Goal: Information Seeking & Learning: Check status

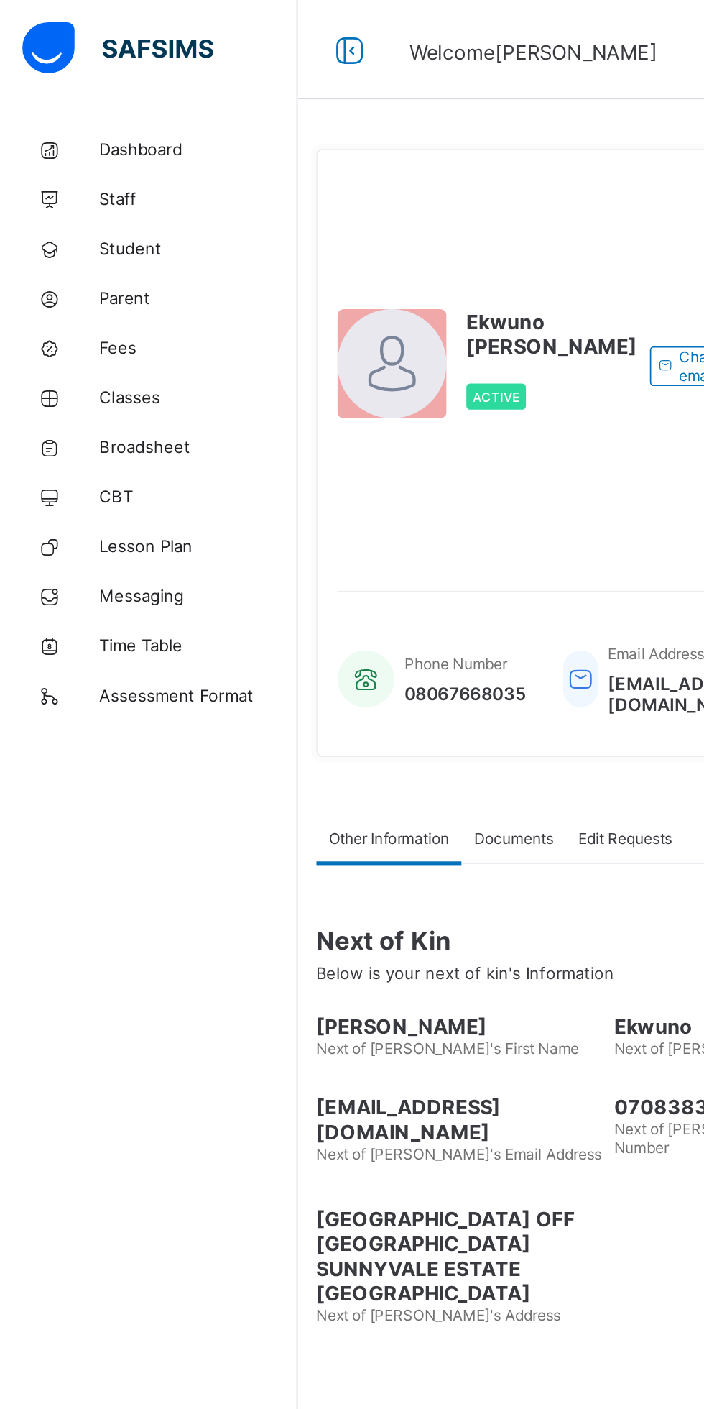
click at [59, 198] on span "Fees" at bounding box center [114, 200] width 115 height 11
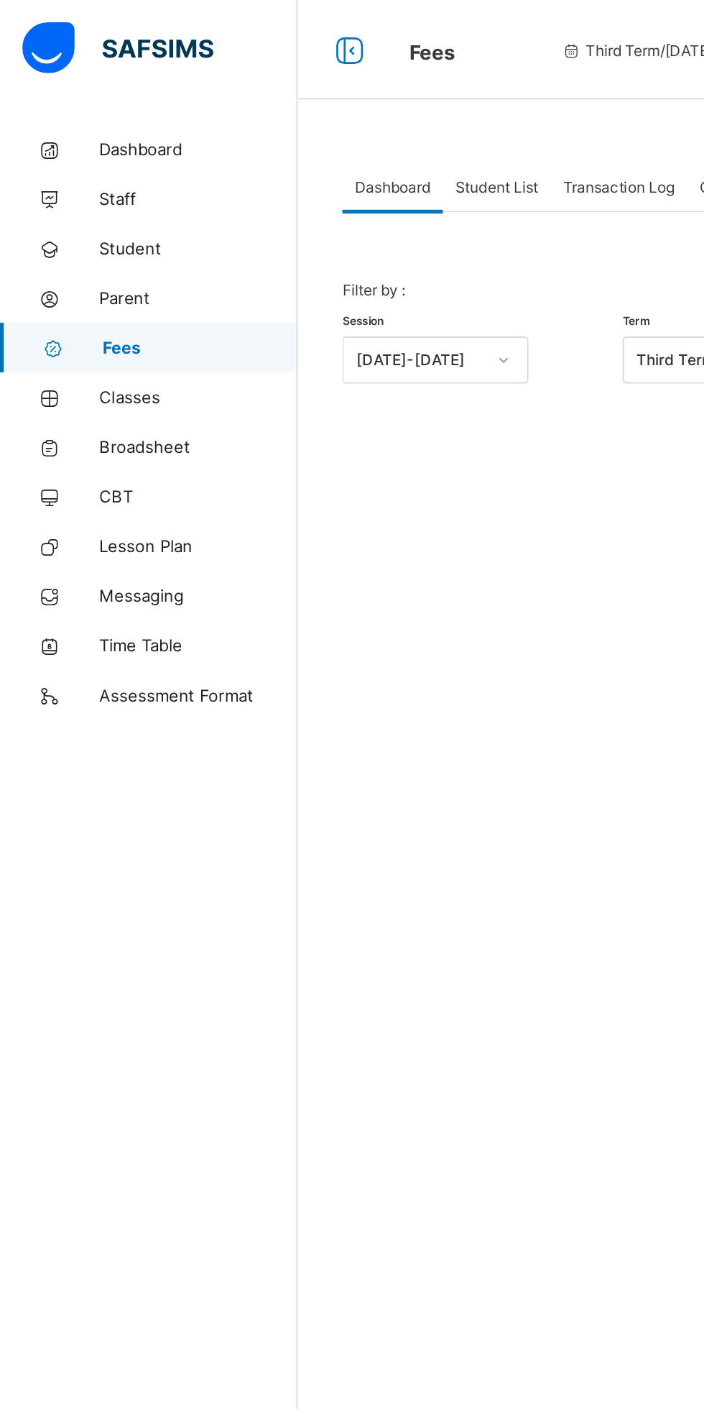
click at [80, 258] on span "Broadsheet" at bounding box center [114, 258] width 115 height 11
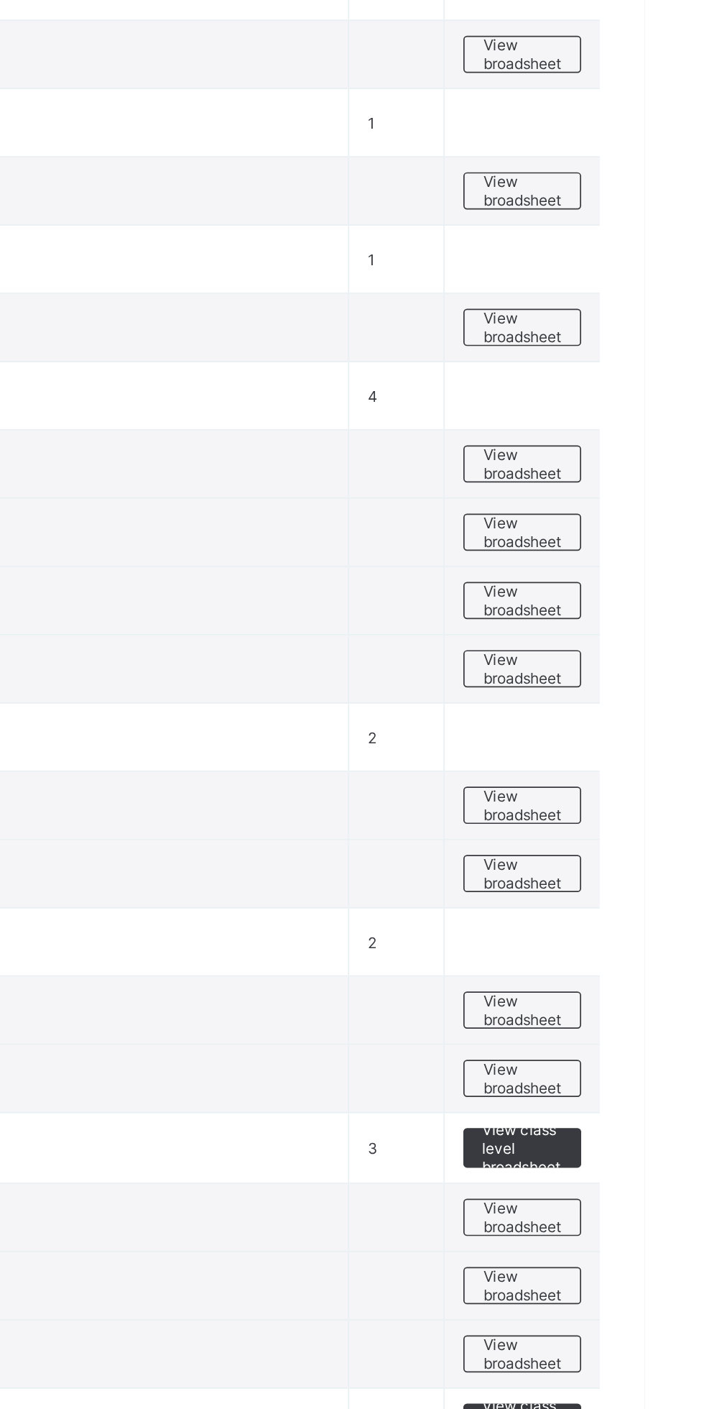
click at [651, 757] on span "View broadsheet" at bounding box center [633, 754] width 45 height 22
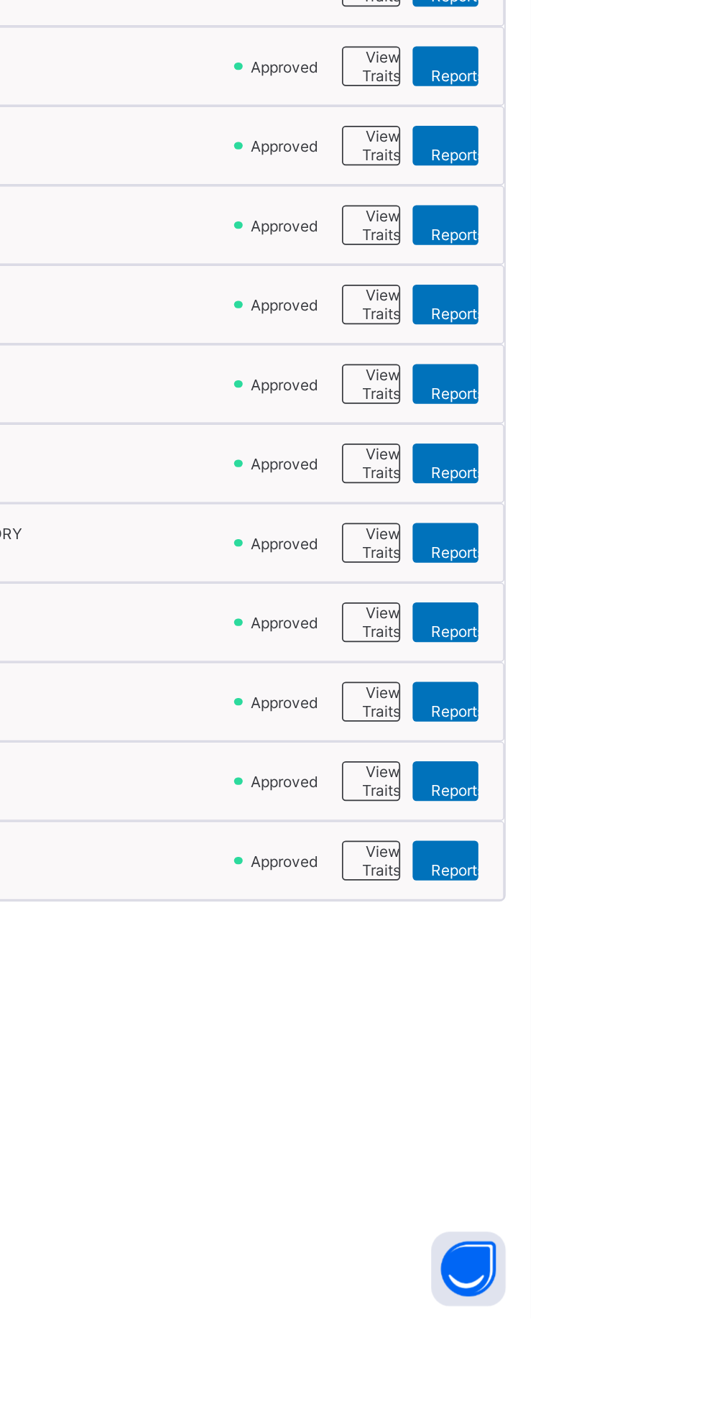
click at [665, 1141] on span "View Reportsheet" at bounding box center [671, 1144] width 49 height 22
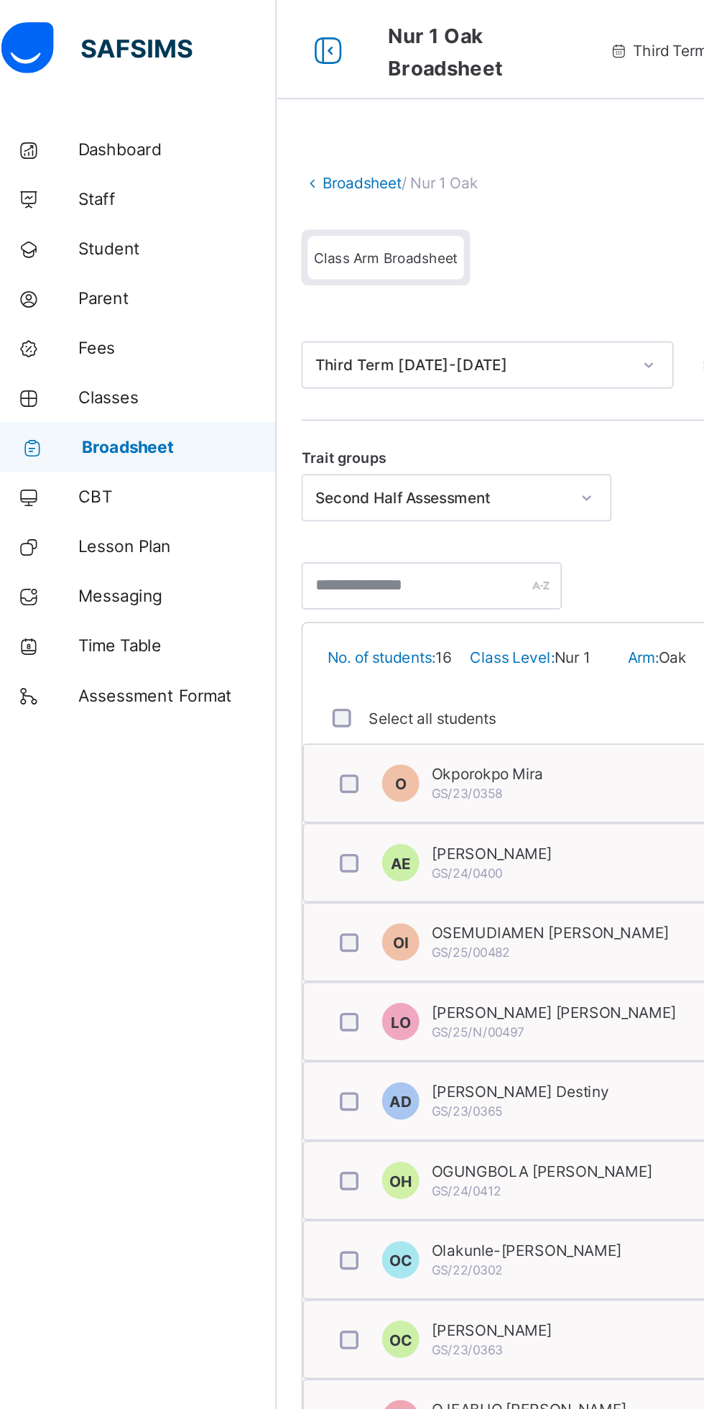
click at [214, 105] on link "Broadsheet" at bounding box center [222, 106] width 46 height 11
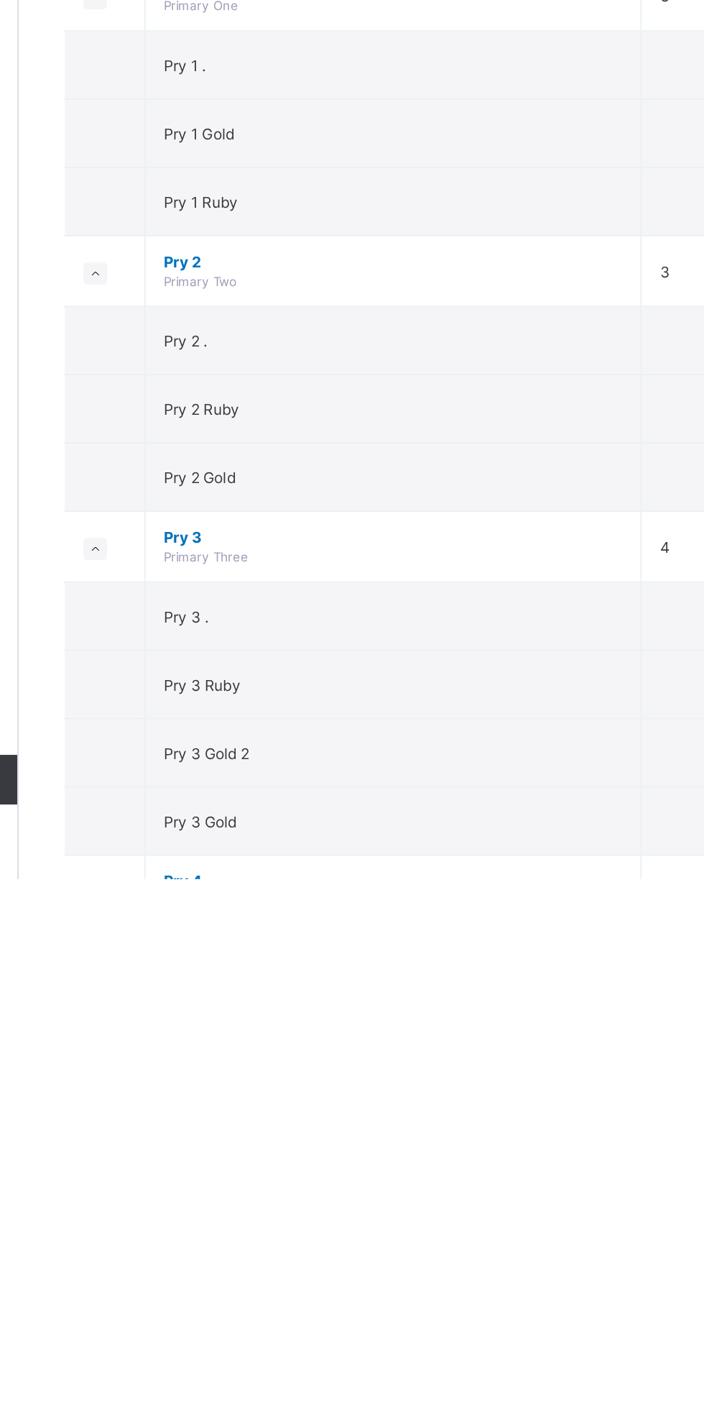
scroll to position [66, 0]
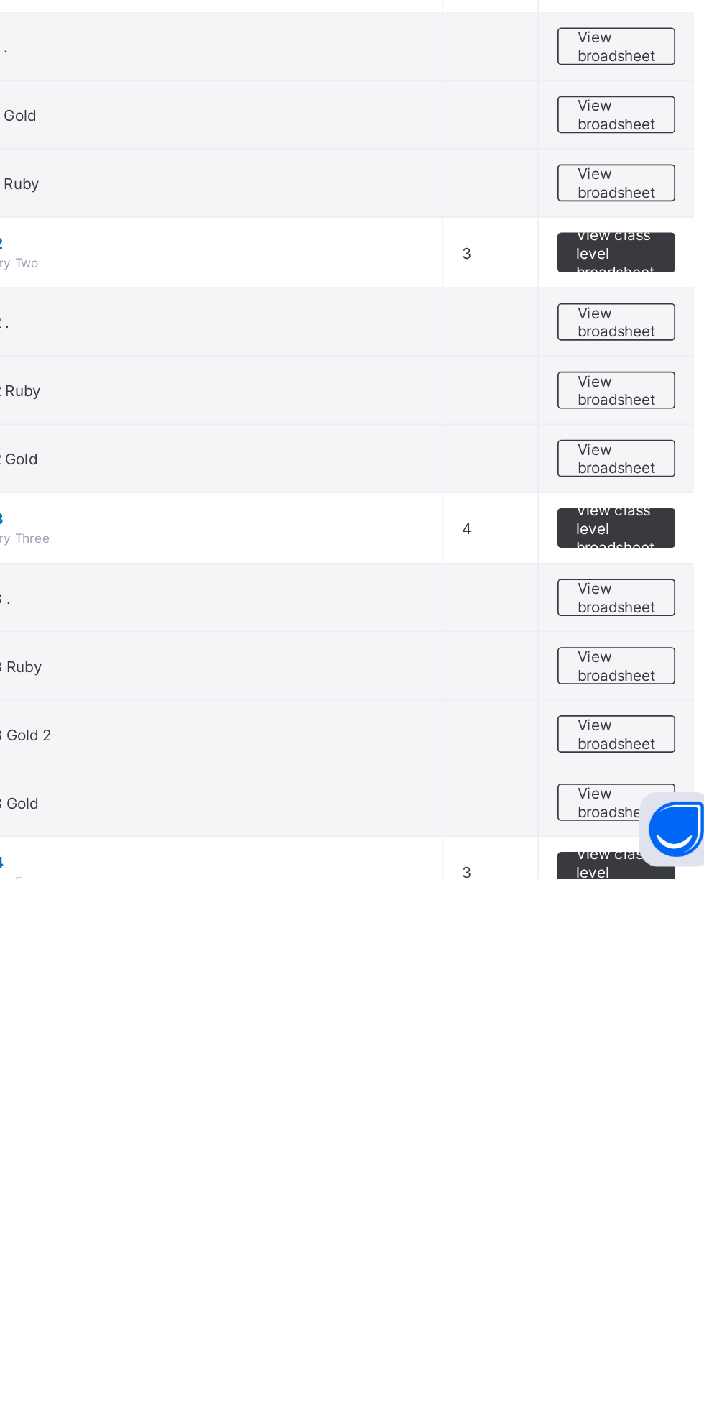
click at [635, 1290] on span "View broadsheet" at bounding box center [633, 1285] width 45 height 22
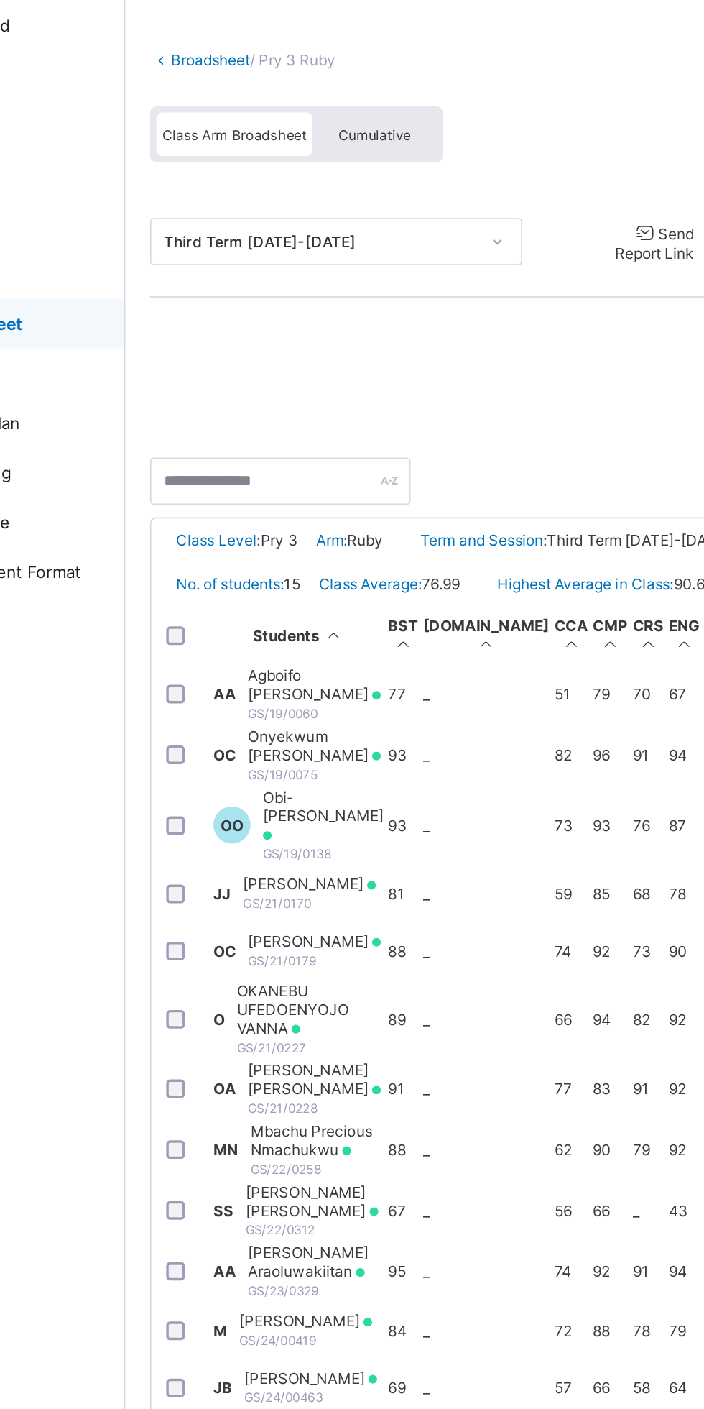
scroll to position [0, 198]
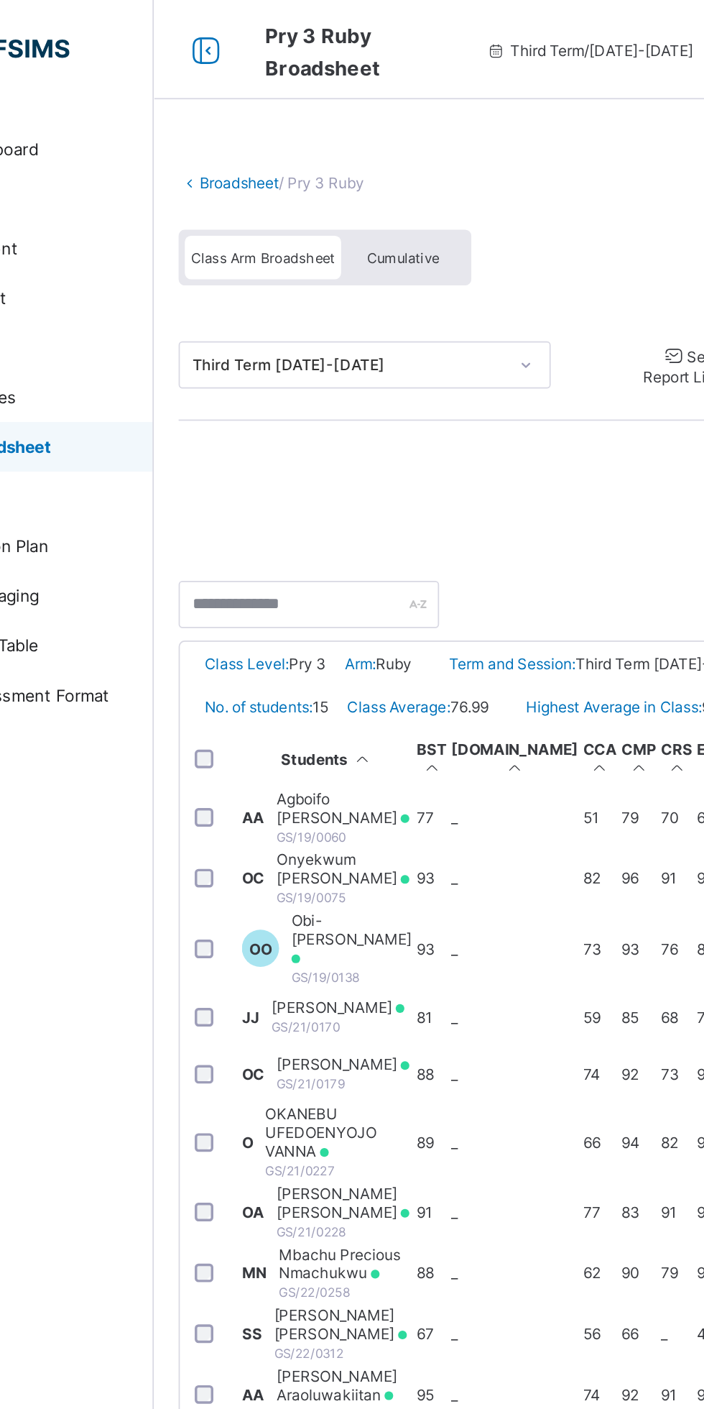
click at [284, 489] on span "GS/19/0060" at bounding box center [264, 484] width 40 height 9
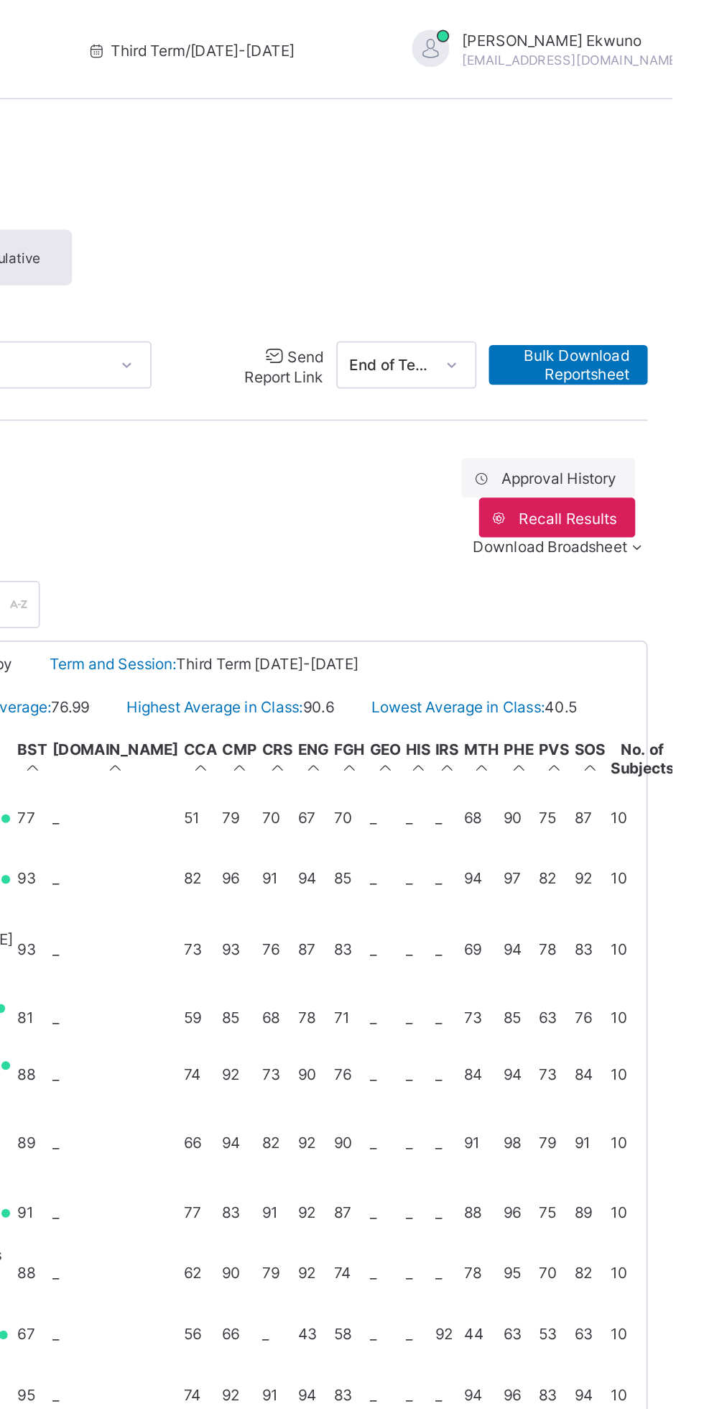
click at [632, 1033] on span "View Reportsheet" at bounding box center [613, 1044] width 63 height 22
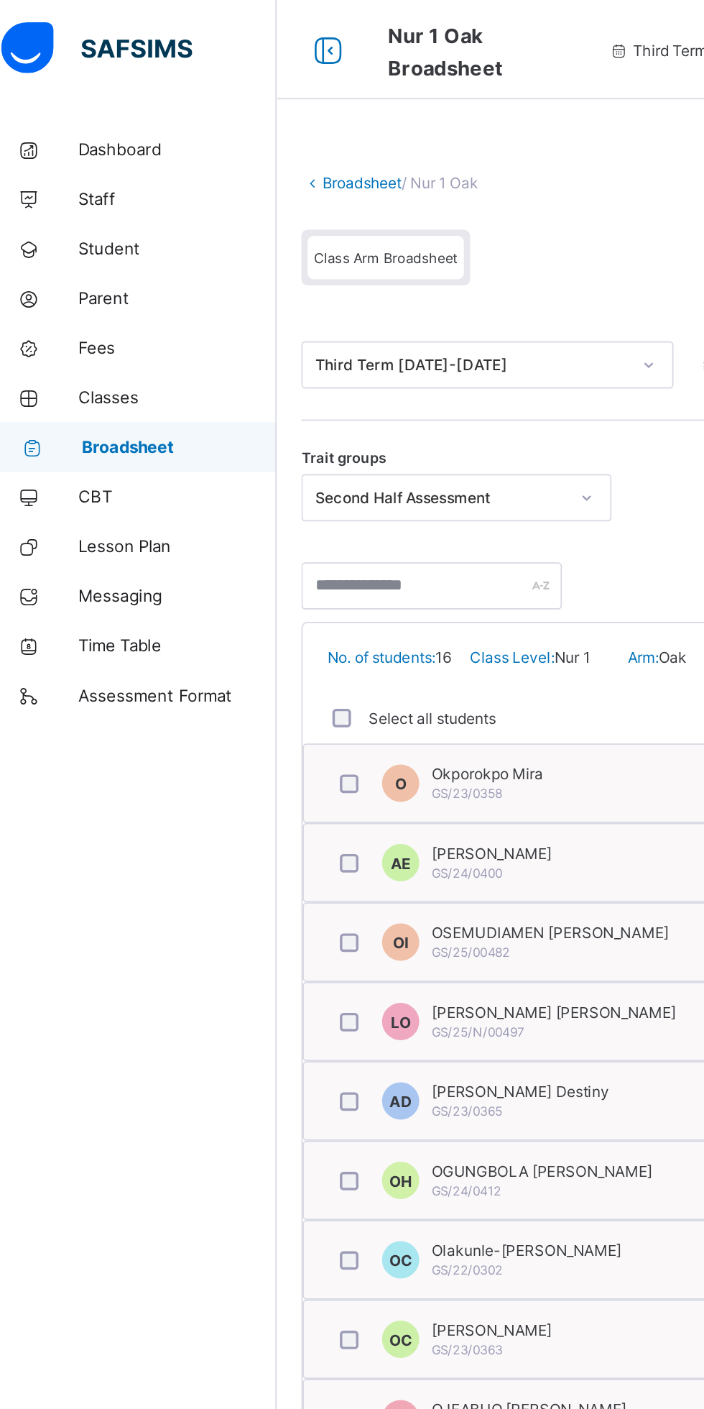
click at [229, 106] on link "Broadsheet" at bounding box center [222, 106] width 46 height 11
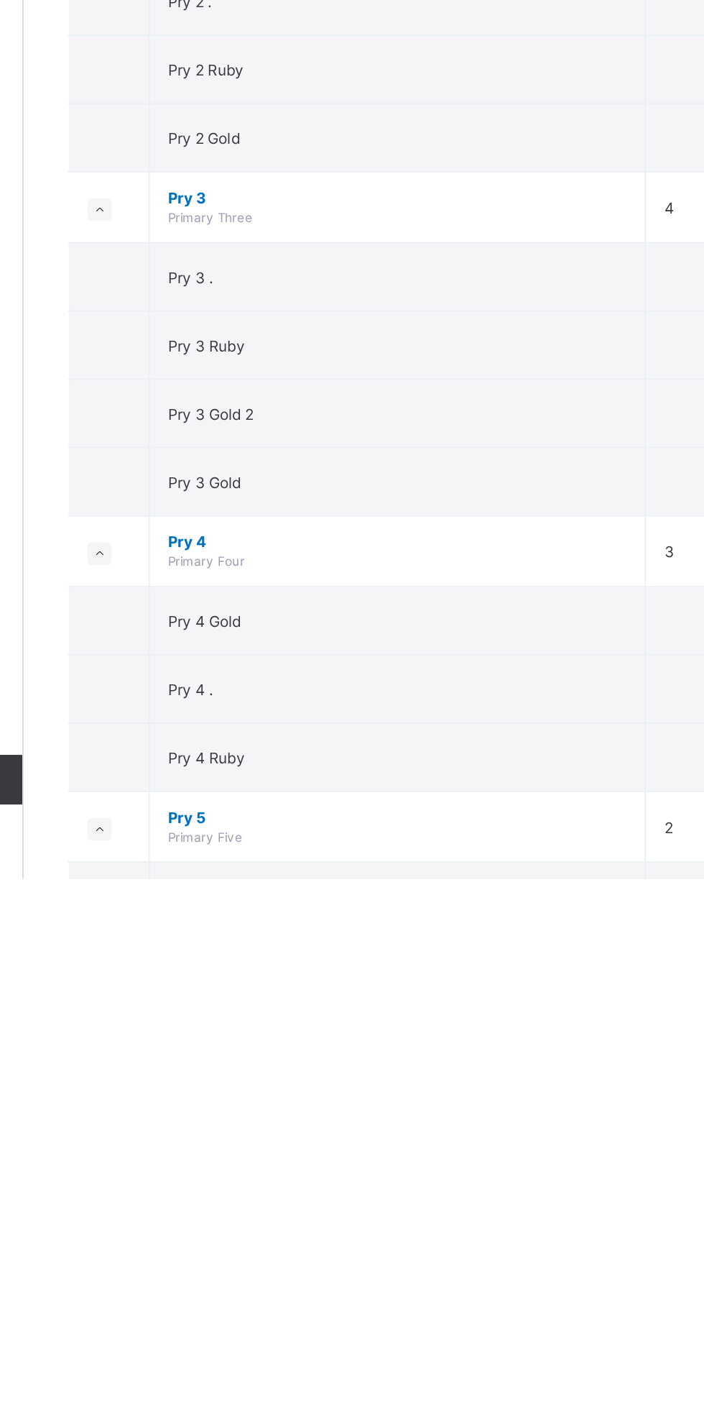
scroll to position [287, 0]
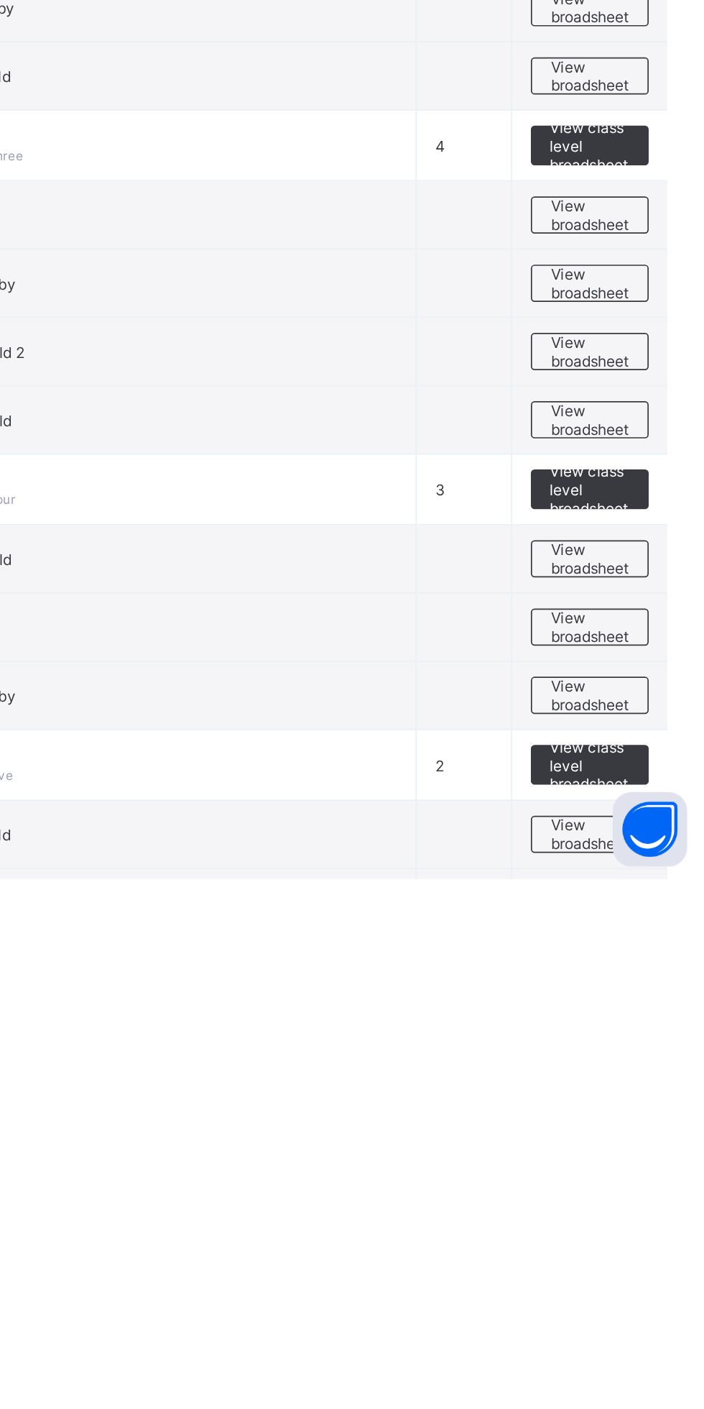
click at [632, 1385] on span "View broadsheet" at bounding box center [633, 1383] width 45 height 22
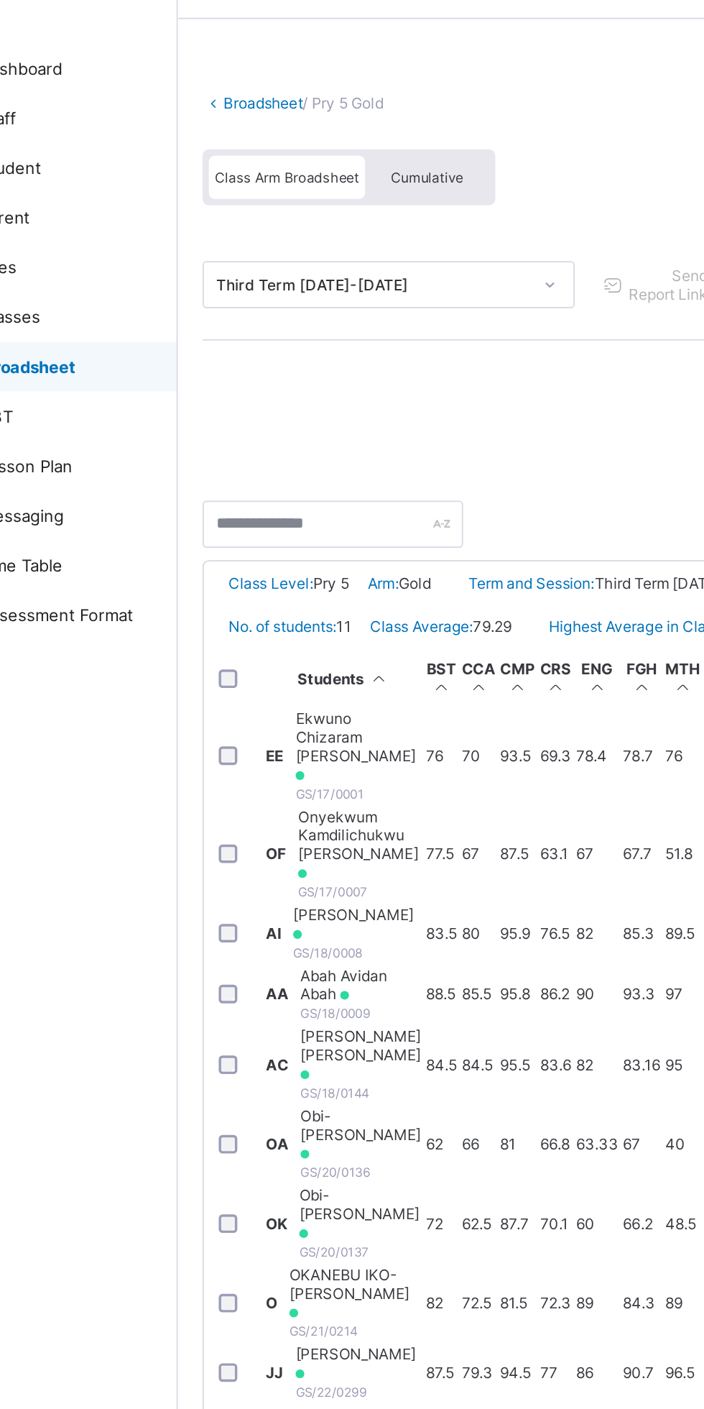
click at [313, 592] on span "[PERSON_NAME]" at bounding box center [276, 582] width 74 height 22
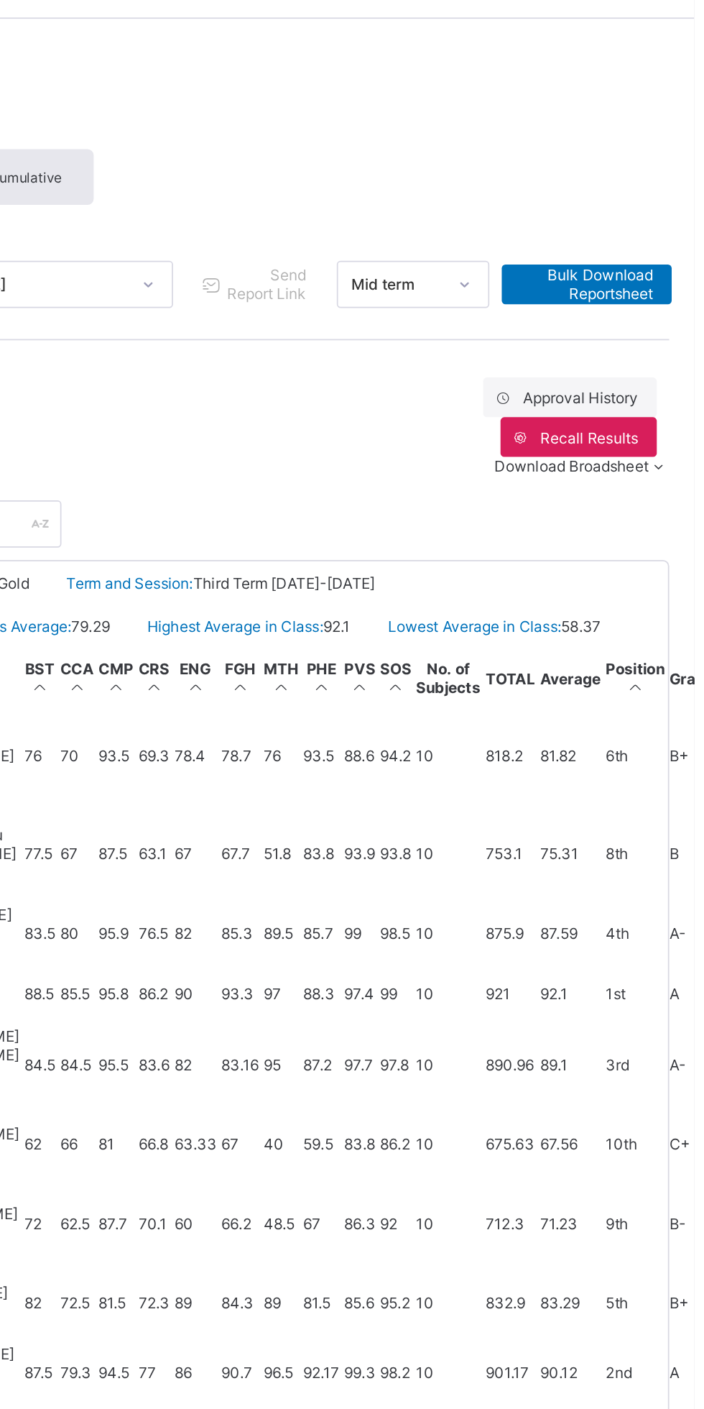
click at [622, 969] on span "View Reportsheet" at bounding box center [613, 980] width 63 height 22
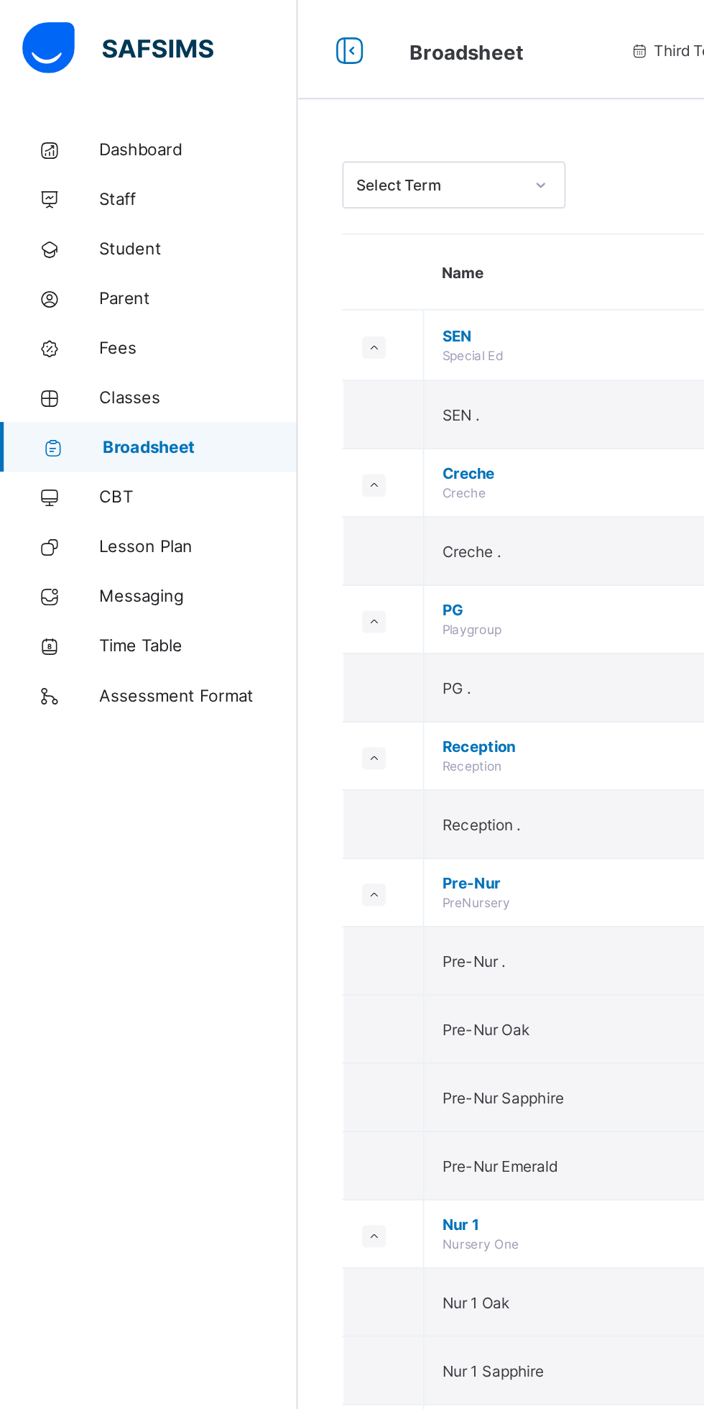
click at [93, 198] on span "Fees" at bounding box center [114, 200] width 115 height 11
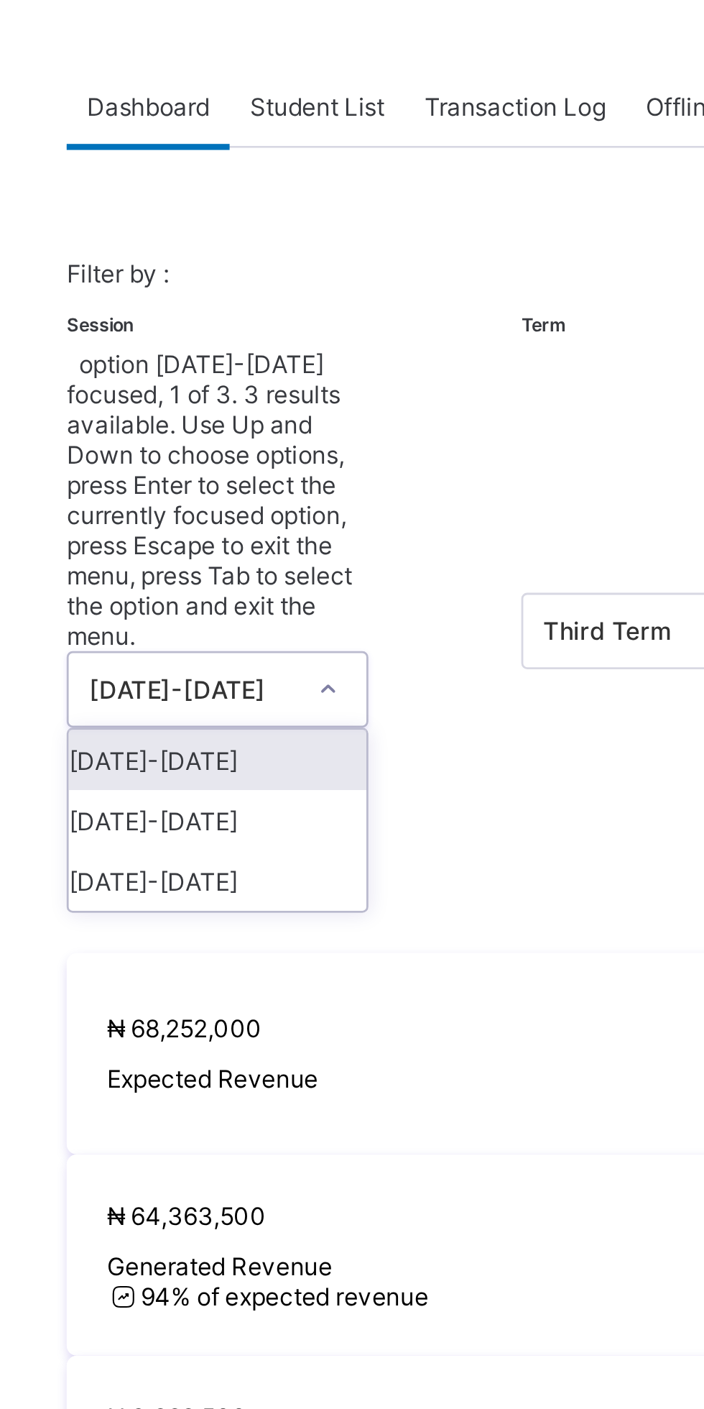
click at [270, 331] on div "[DATE]-[DATE]" at bounding box center [252, 342] width 106 height 22
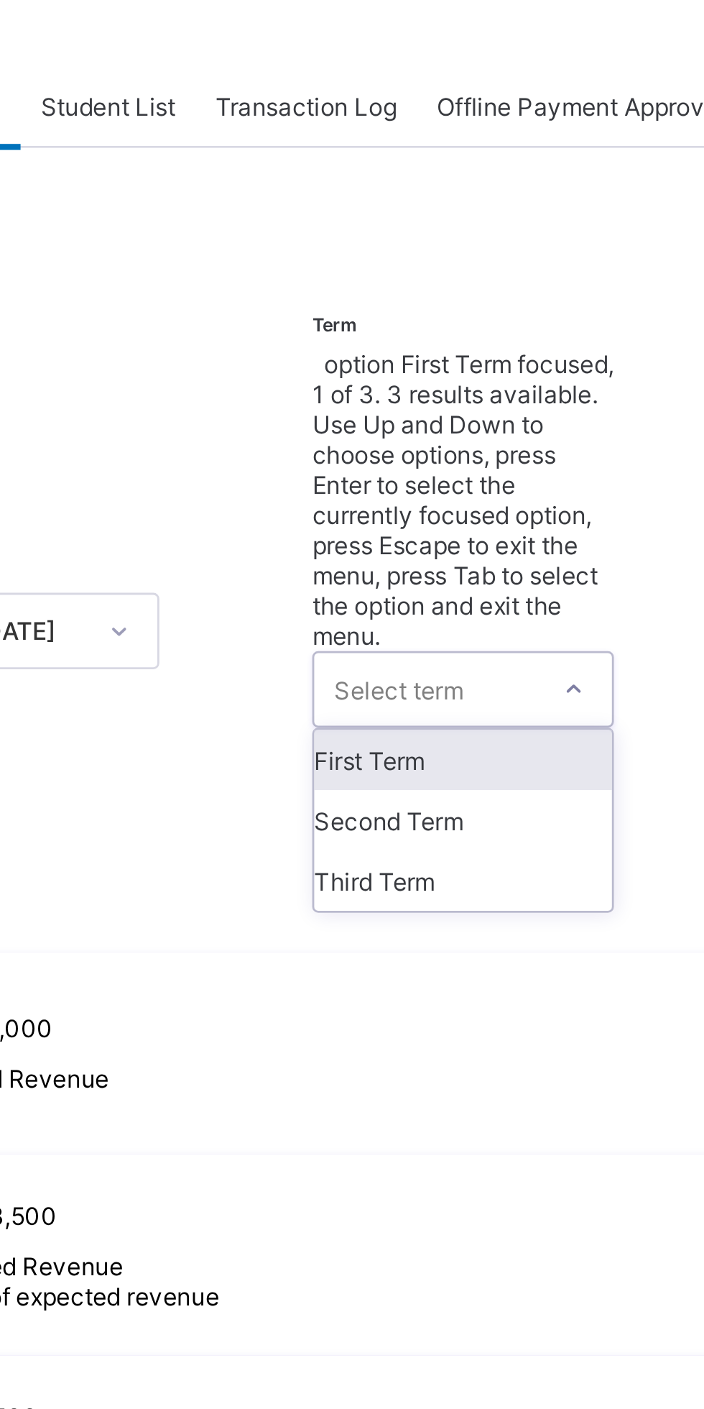
click at [413, 331] on div "First Term" at bounding box center [414, 342] width 106 height 22
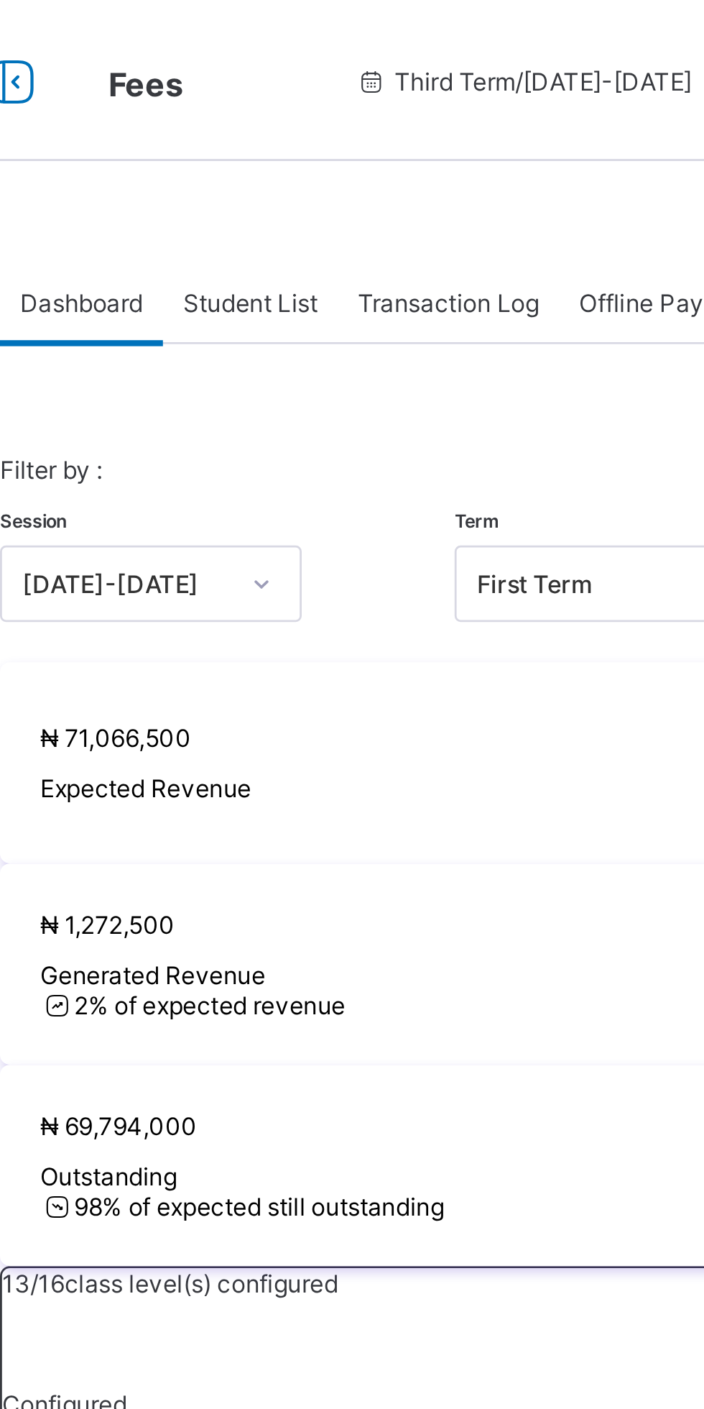
click at [298, 108] on span "Student List" at bounding box center [288, 108] width 48 height 11
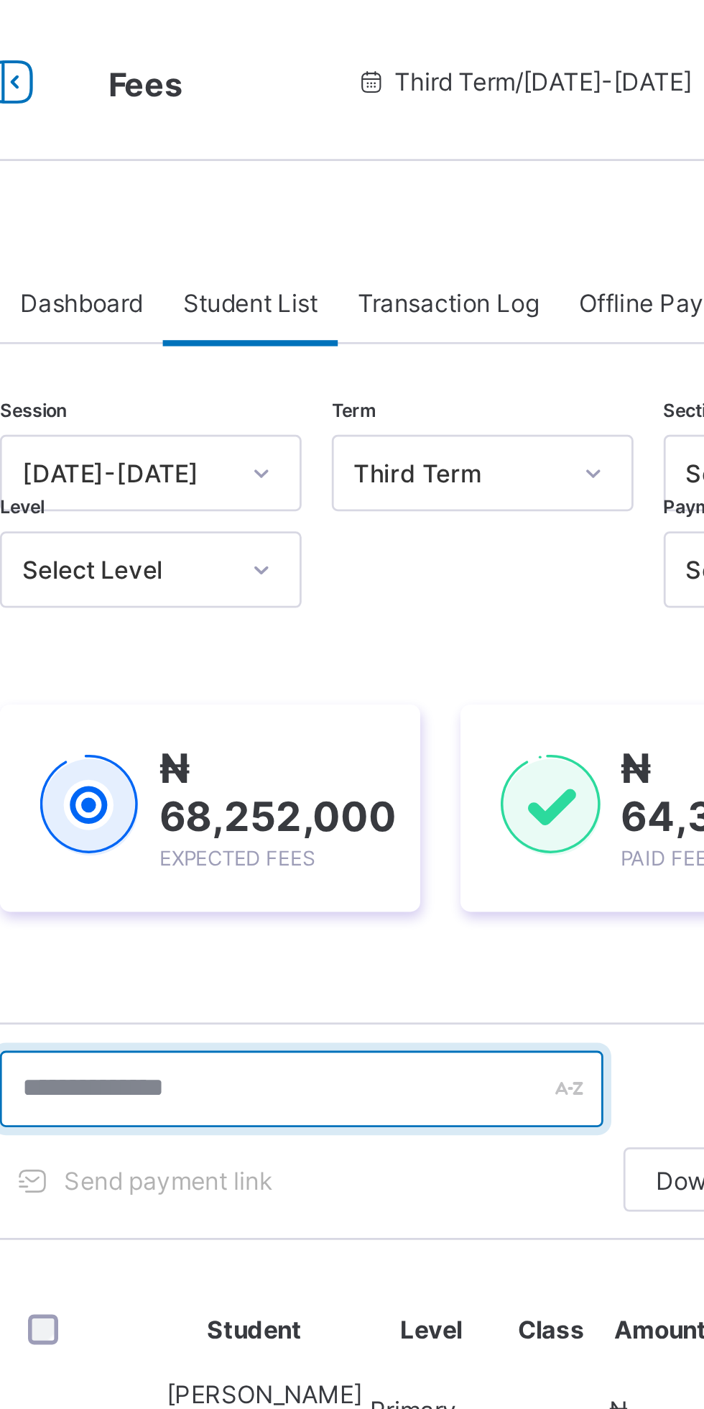
click at [304, 390] on input "text" at bounding box center [306, 388] width 216 height 27
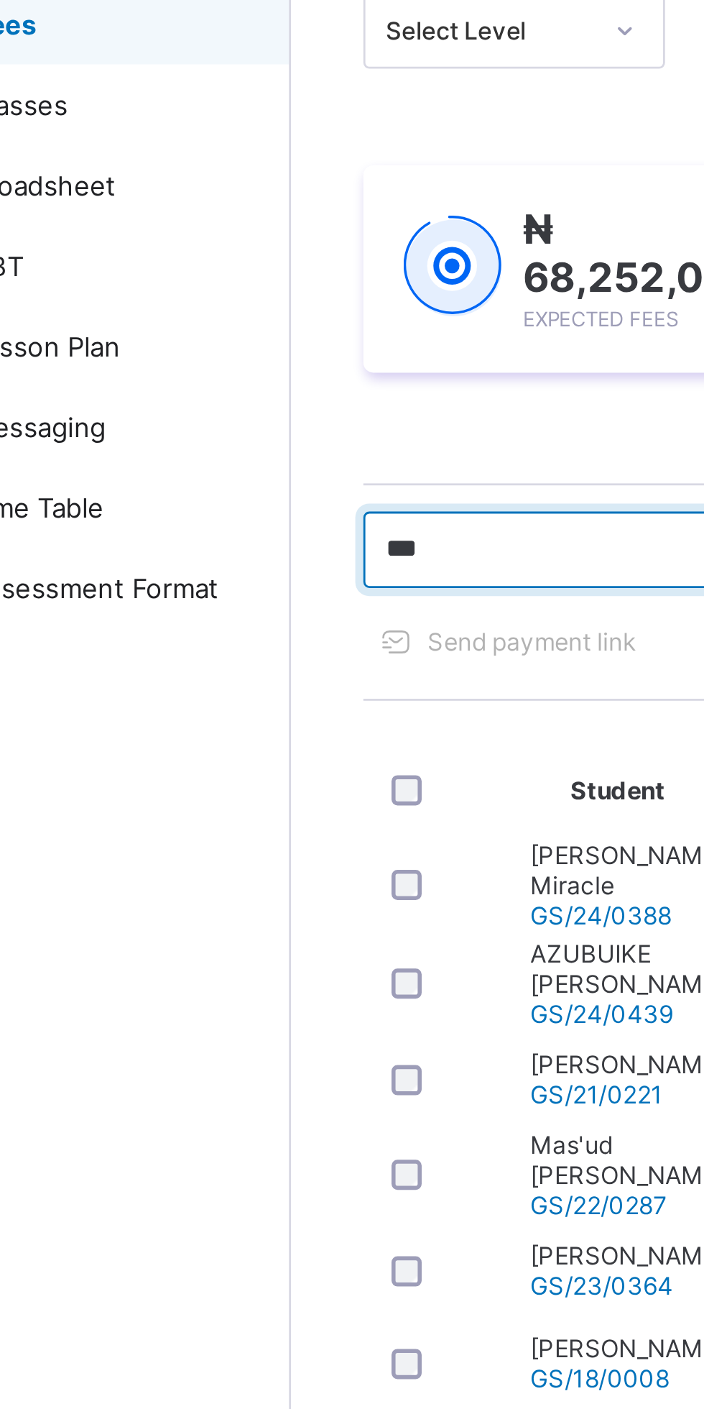
click at [241, 392] on input "***" at bounding box center [306, 388] width 216 height 27
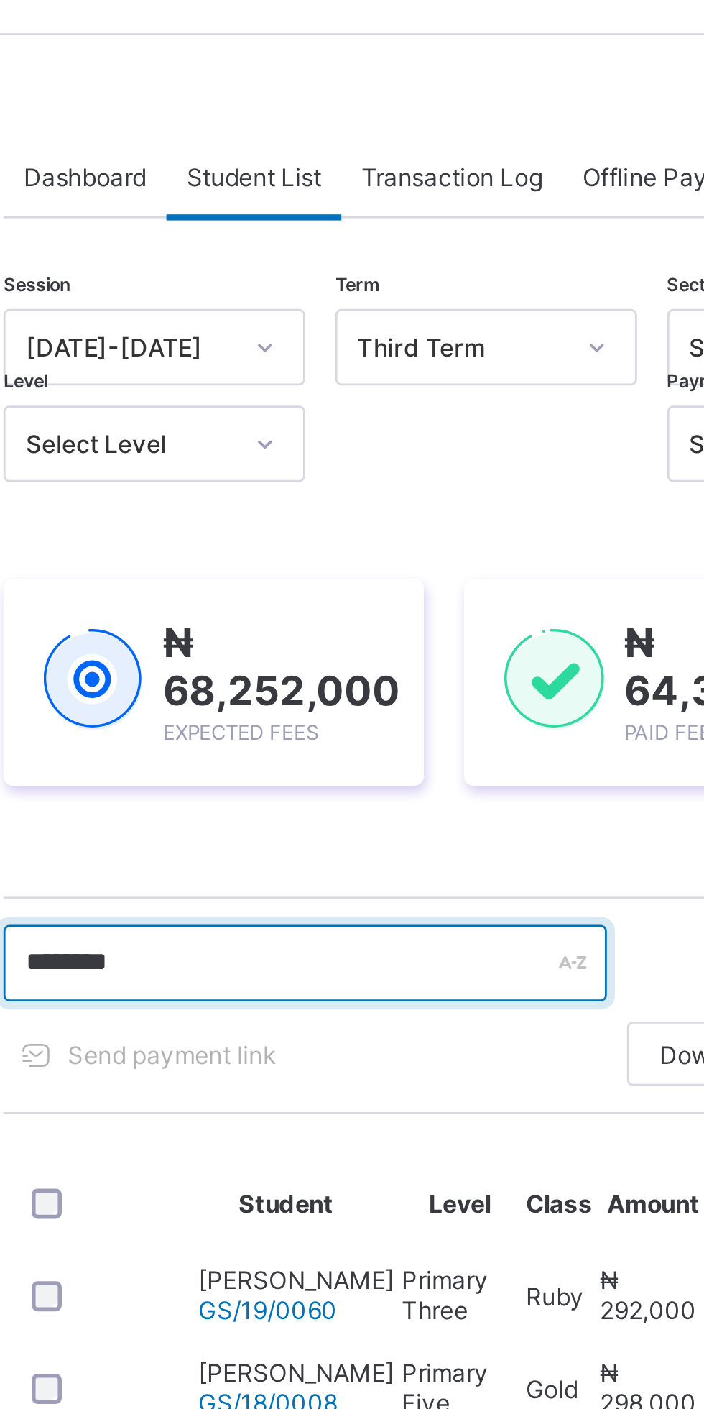
type input "*******"
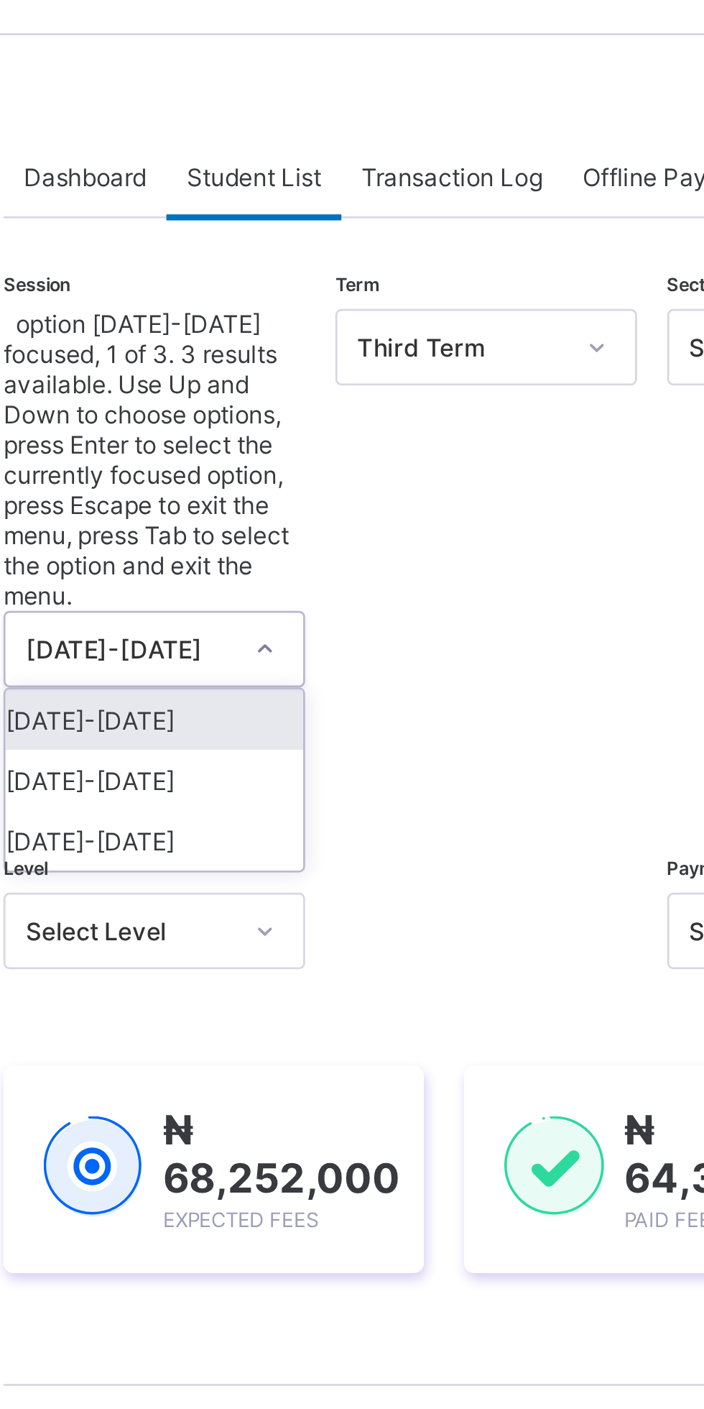
click at [280, 291] on div "[DATE]-[DATE]" at bounding box center [252, 302] width 106 height 22
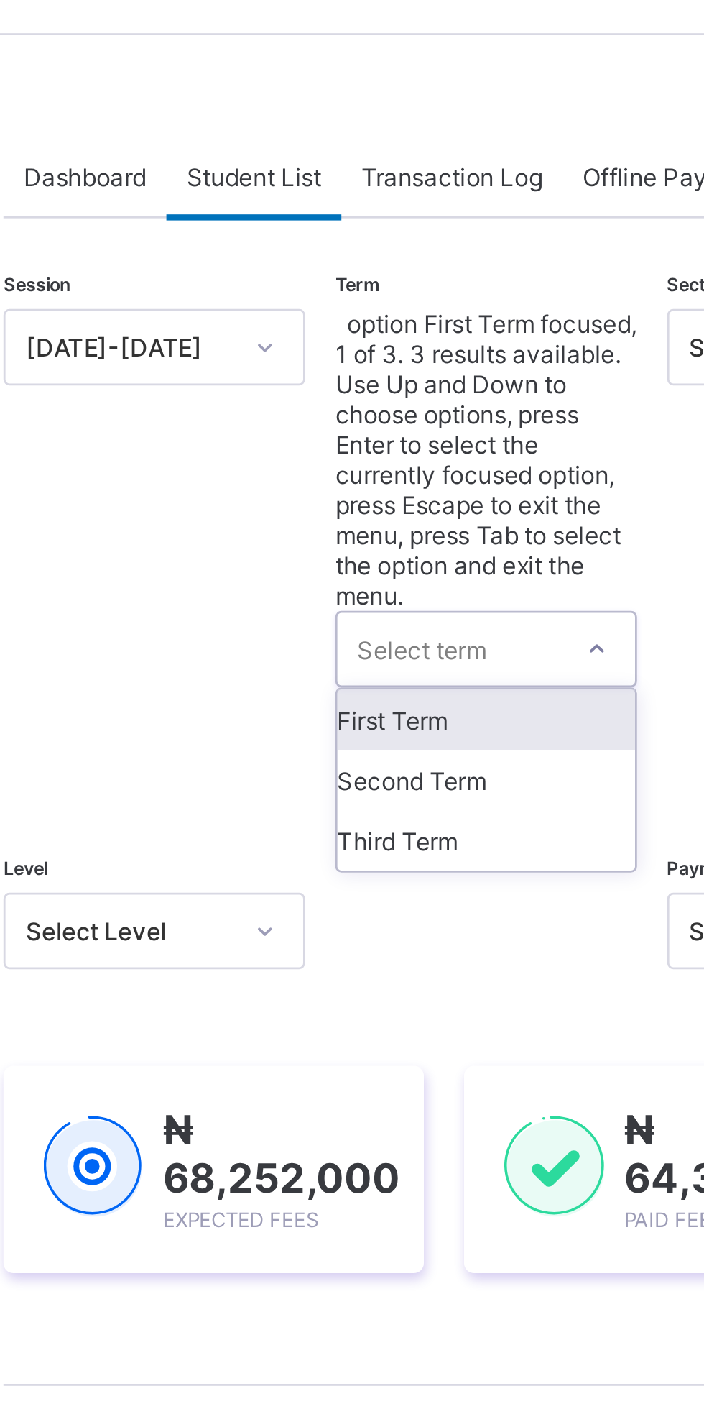
click at [377, 291] on div "First Term" at bounding box center [371, 302] width 106 height 22
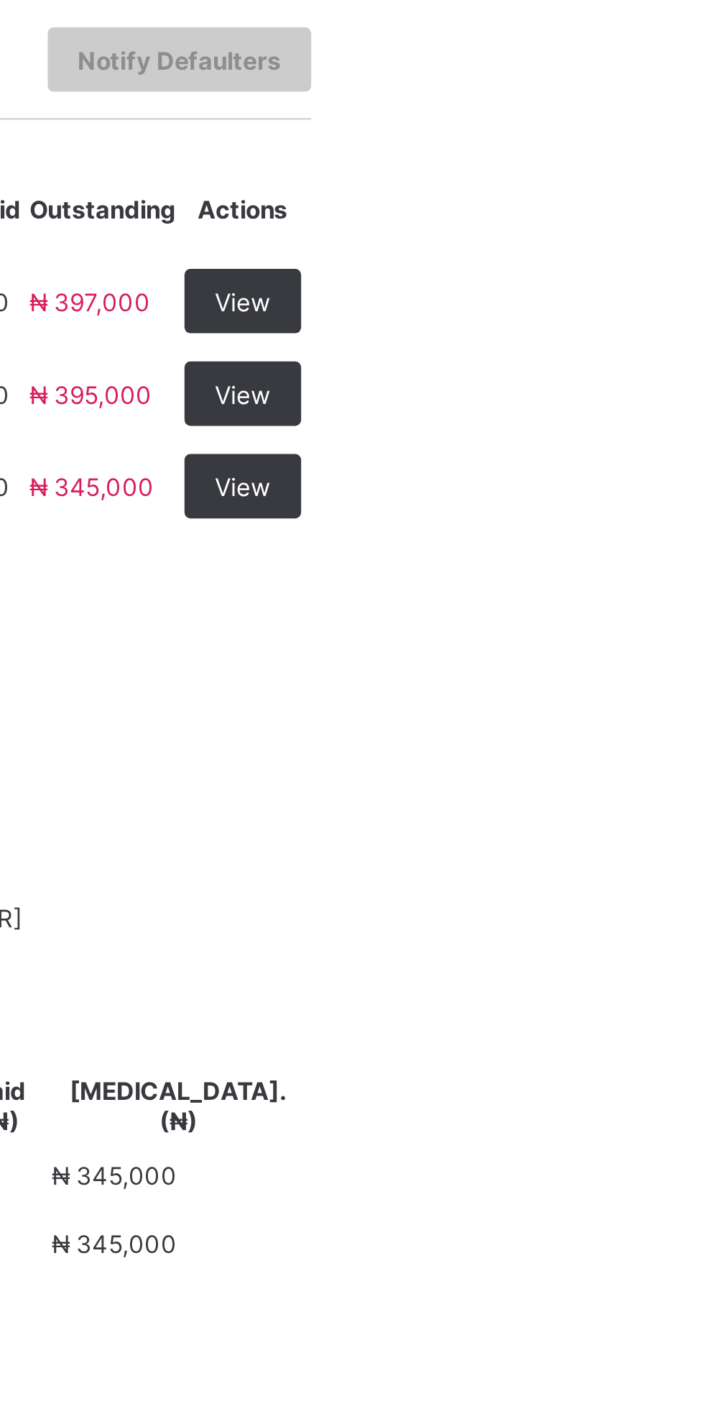
click at [664, 513] on span "View" at bounding box center [654, 507] width 20 height 11
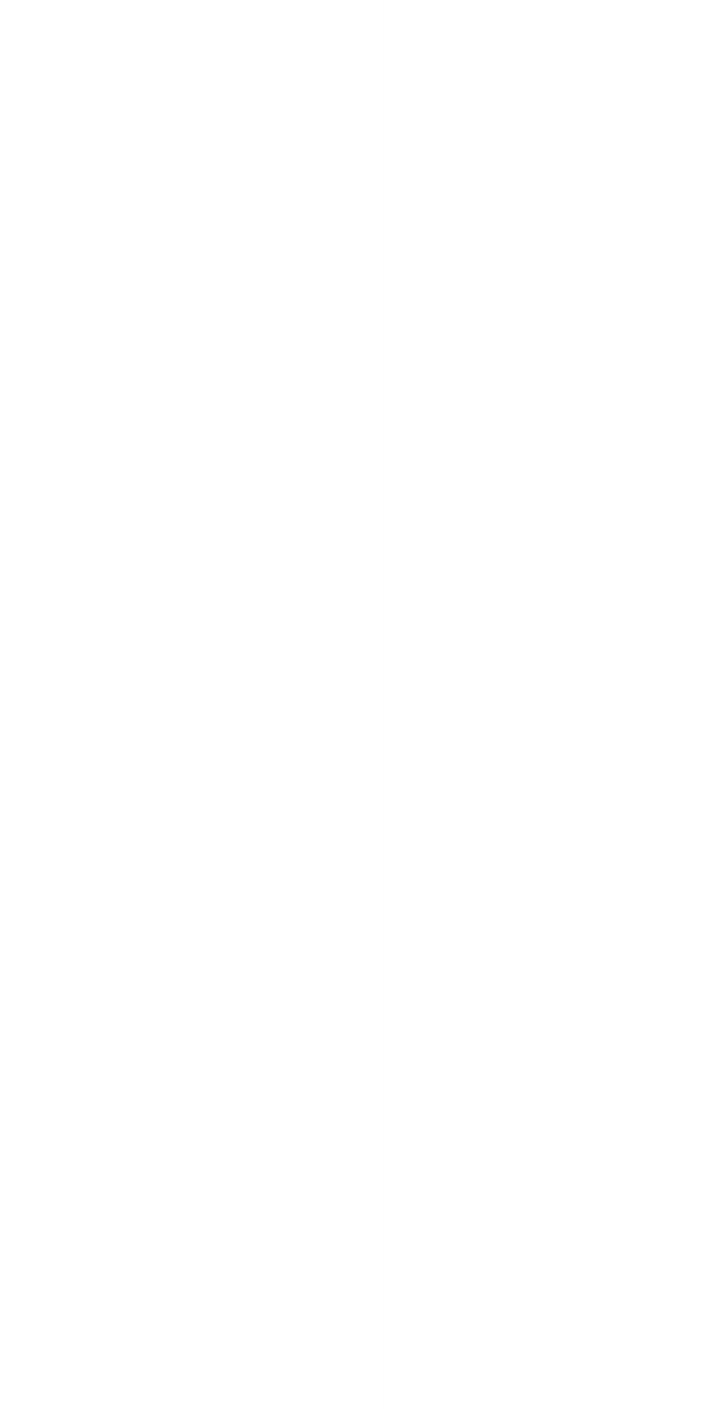
click at [662, 614] on div "Dashboard Student List Transaction Log Offline Payment Approval Dashboard More …" at bounding box center [438, 704] width 532 height 1409
click at [668, 607] on div "Dashboard Student List Transaction Log Offline Payment Approval Dashboard More …" at bounding box center [438, 704] width 532 height 1409
click at [663, 607] on div "Dashboard Student List Transaction Log Offline Payment Approval Dashboard More …" at bounding box center [438, 704] width 532 height 1409
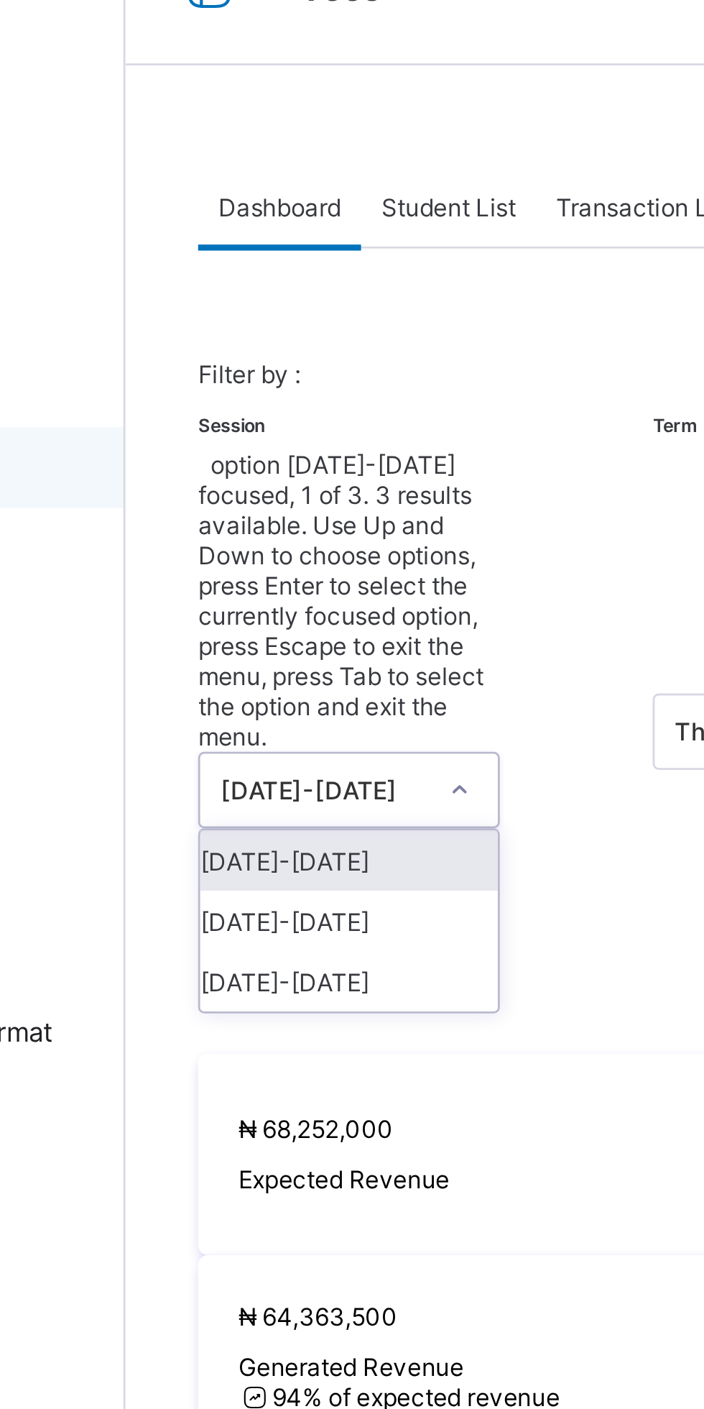
click at [287, 331] on div "[DATE]-[DATE]" at bounding box center [252, 342] width 106 height 22
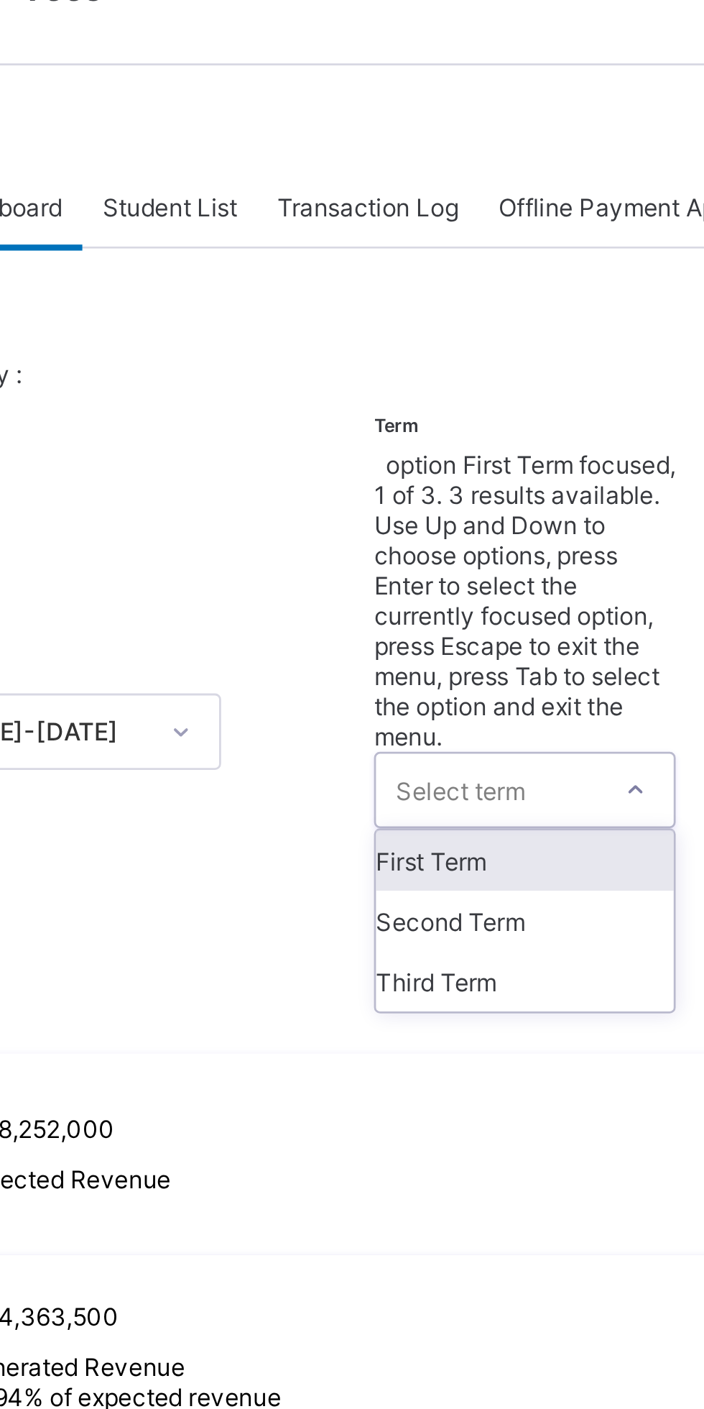
click at [421, 331] on div "First Term" at bounding box center [414, 342] width 106 height 22
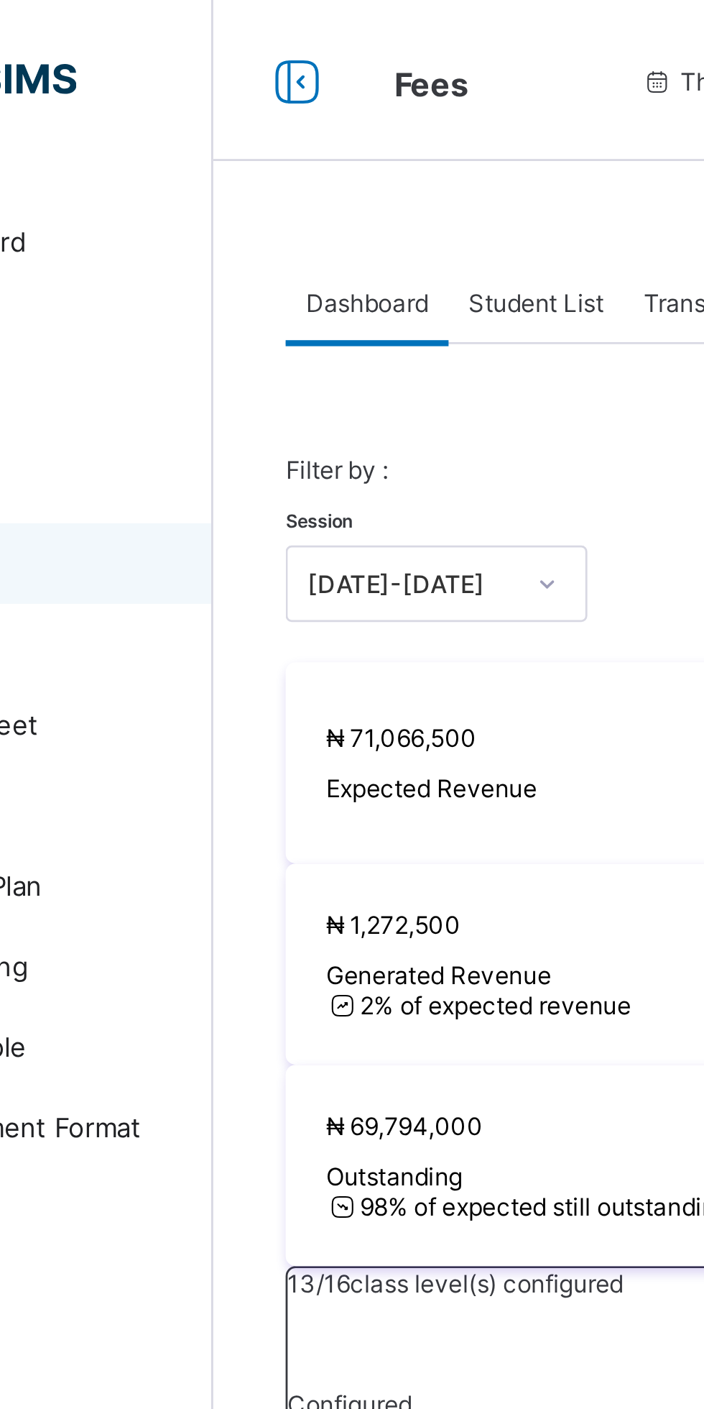
click at [293, 107] on span "Student List" at bounding box center [288, 108] width 48 height 11
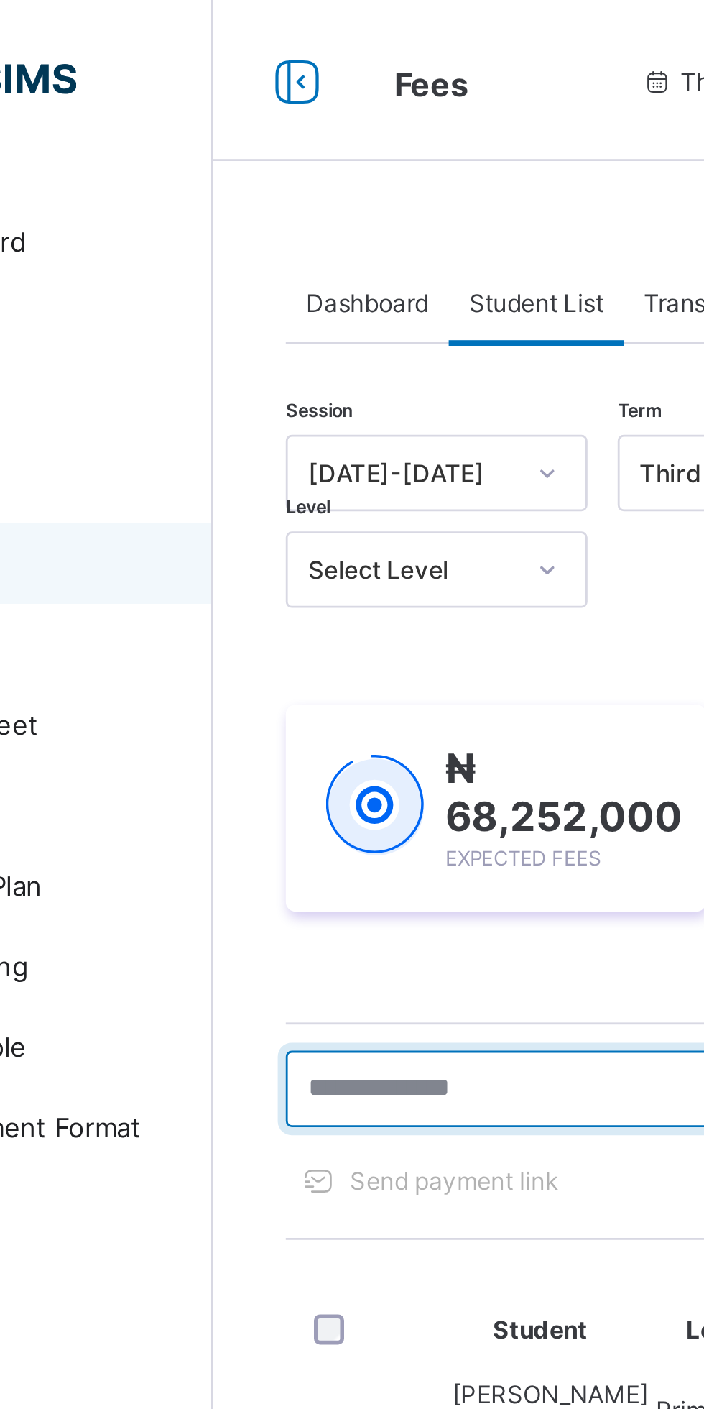
click at [259, 392] on input "text" at bounding box center [306, 388] width 216 height 27
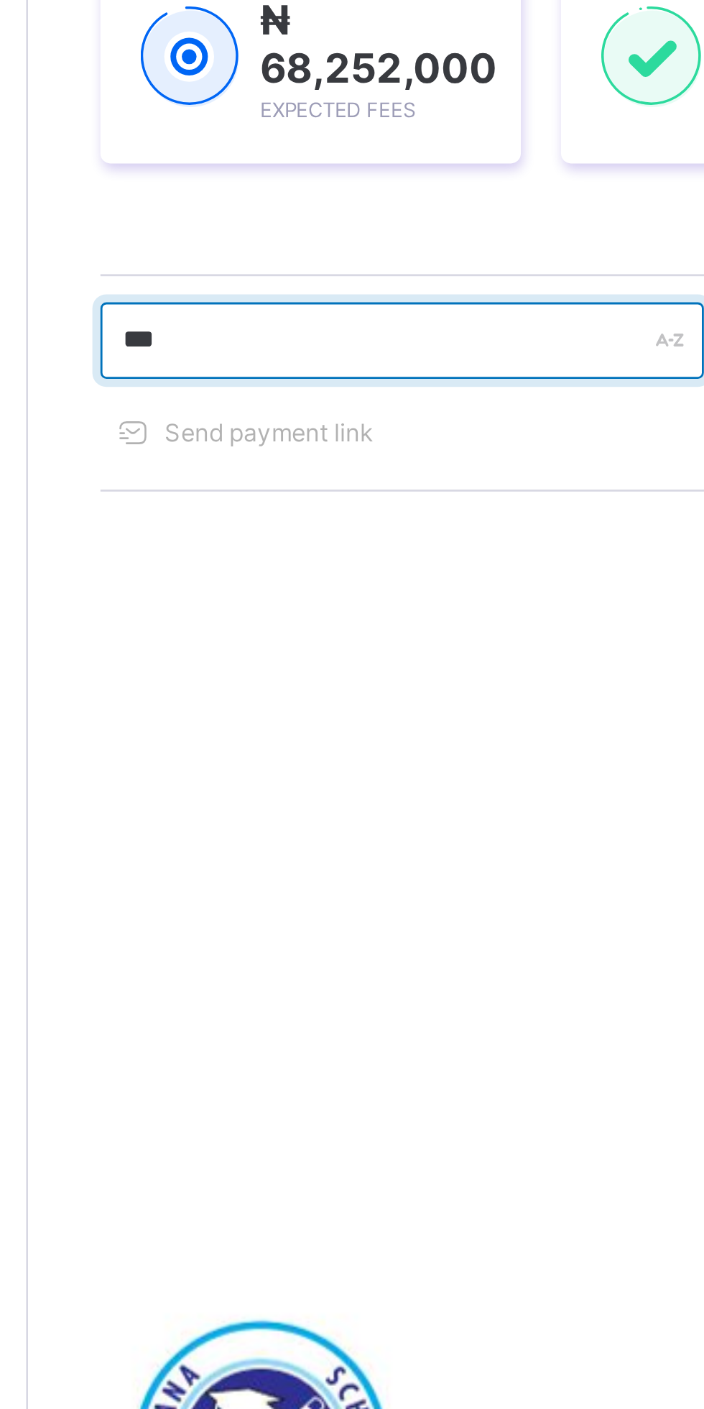
type input "*******"
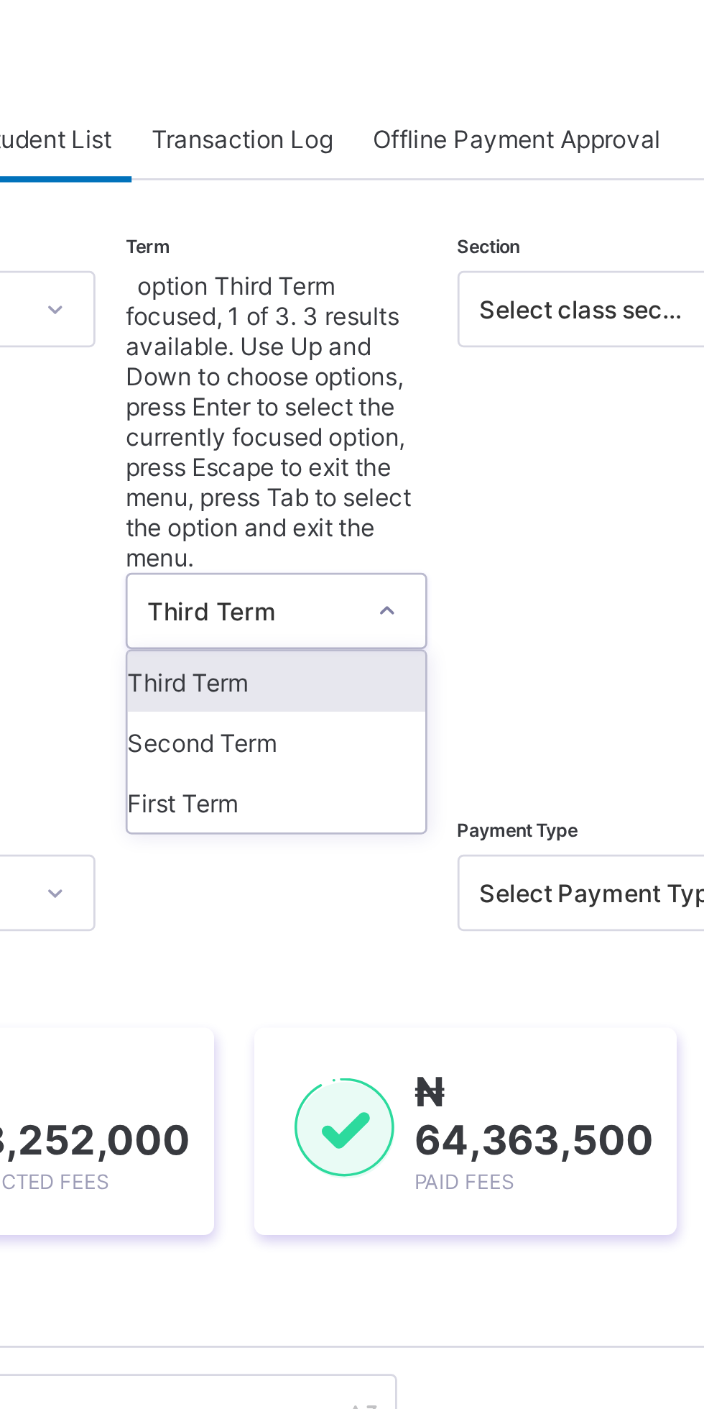
click at [337, 334] on div "First Term" at bounding box center [371, 345] width 106 height 22
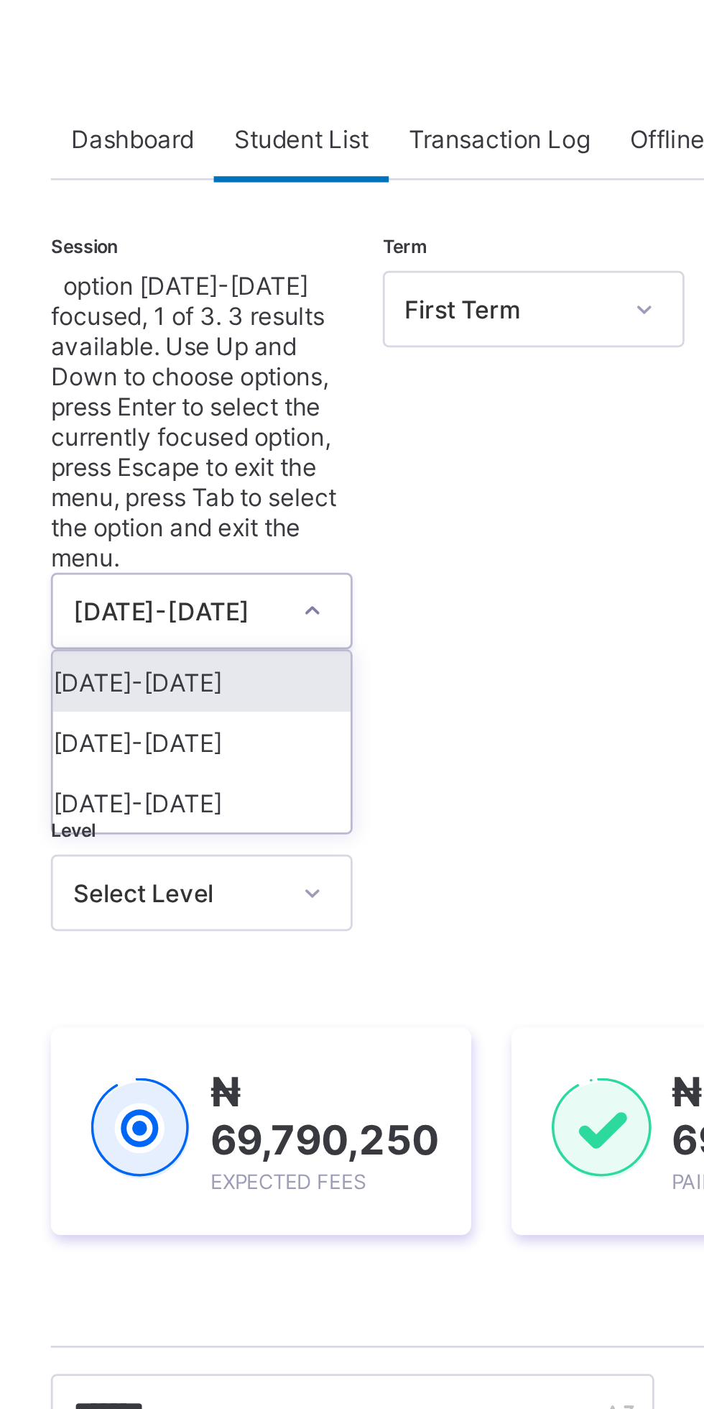
click at [230, 291] on div "[DATE]-[DATE]" at bounding box center [252, 302] width 106 height 22
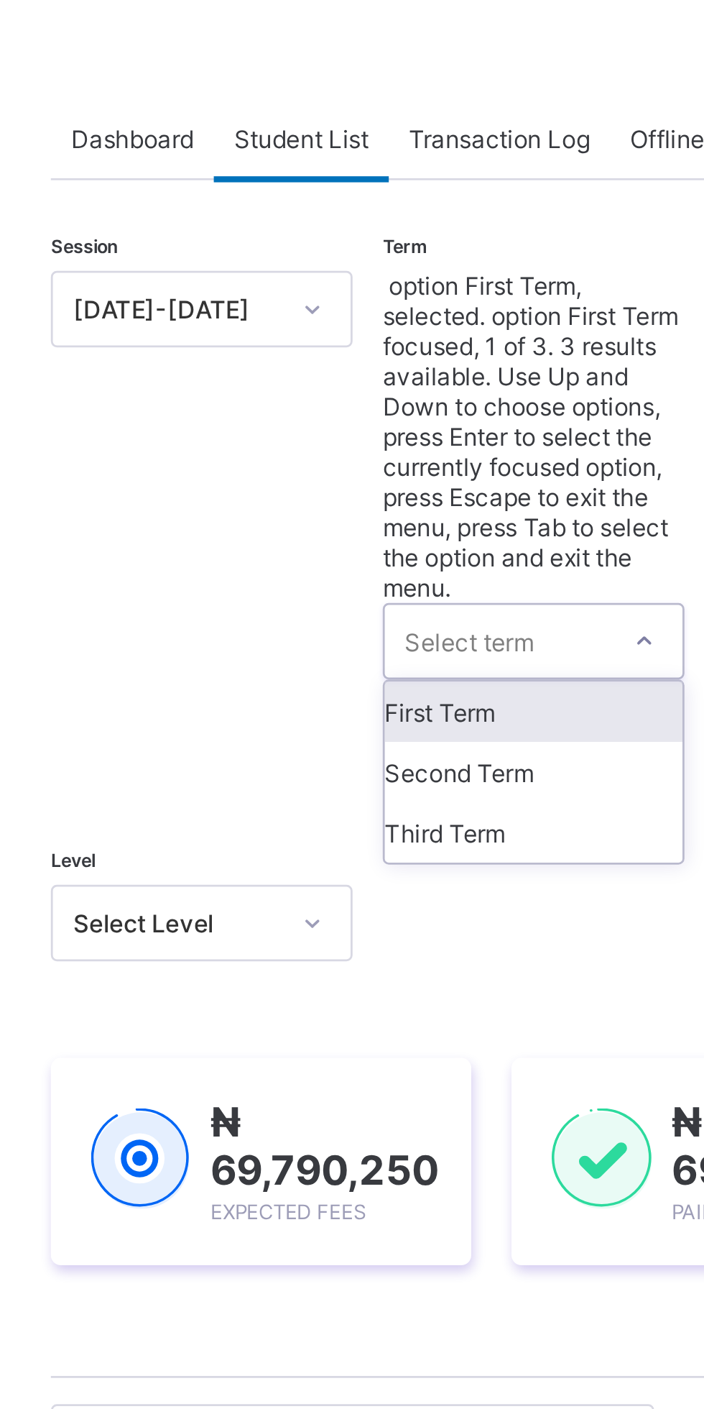
click at [339, 302] on div "First Term" at bounding box center [371, 313] width 106 height 22
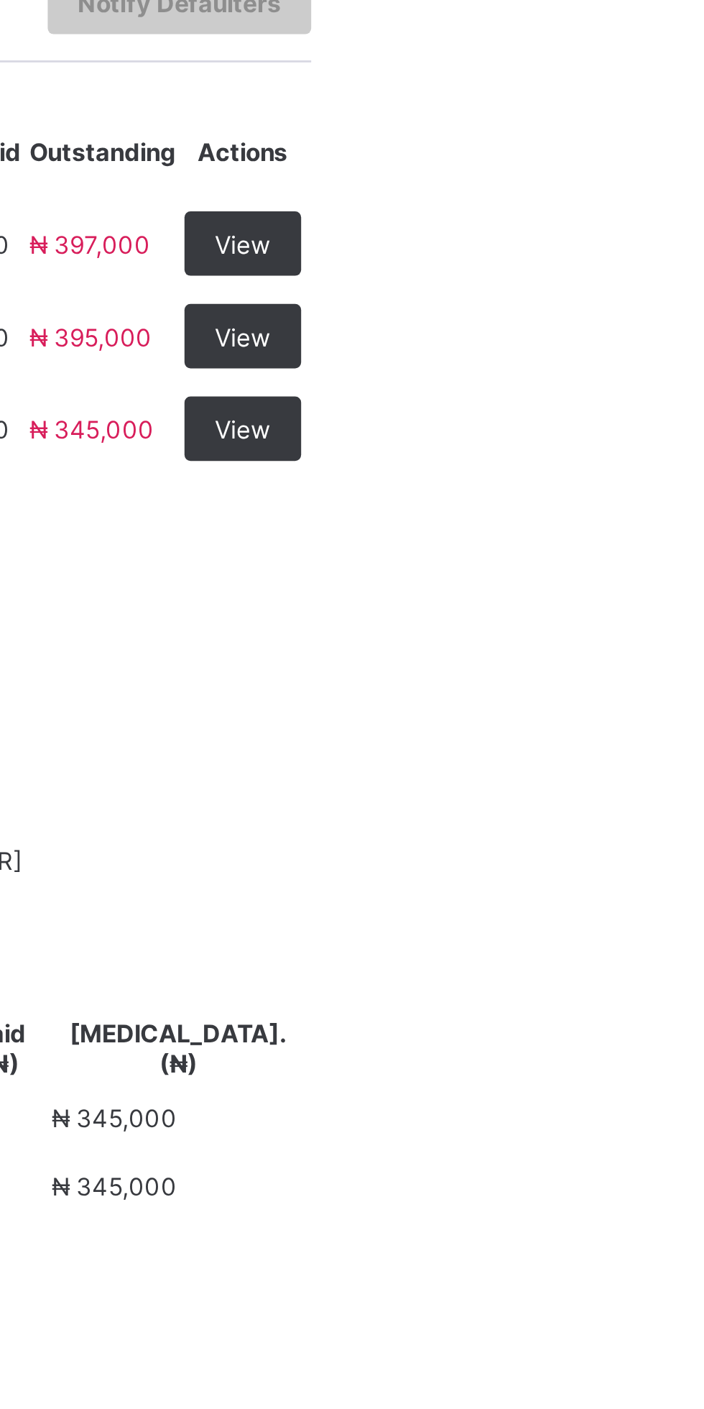
click at [664, 546] on span "View" at bounding box center [654, 540] width 20 height 11
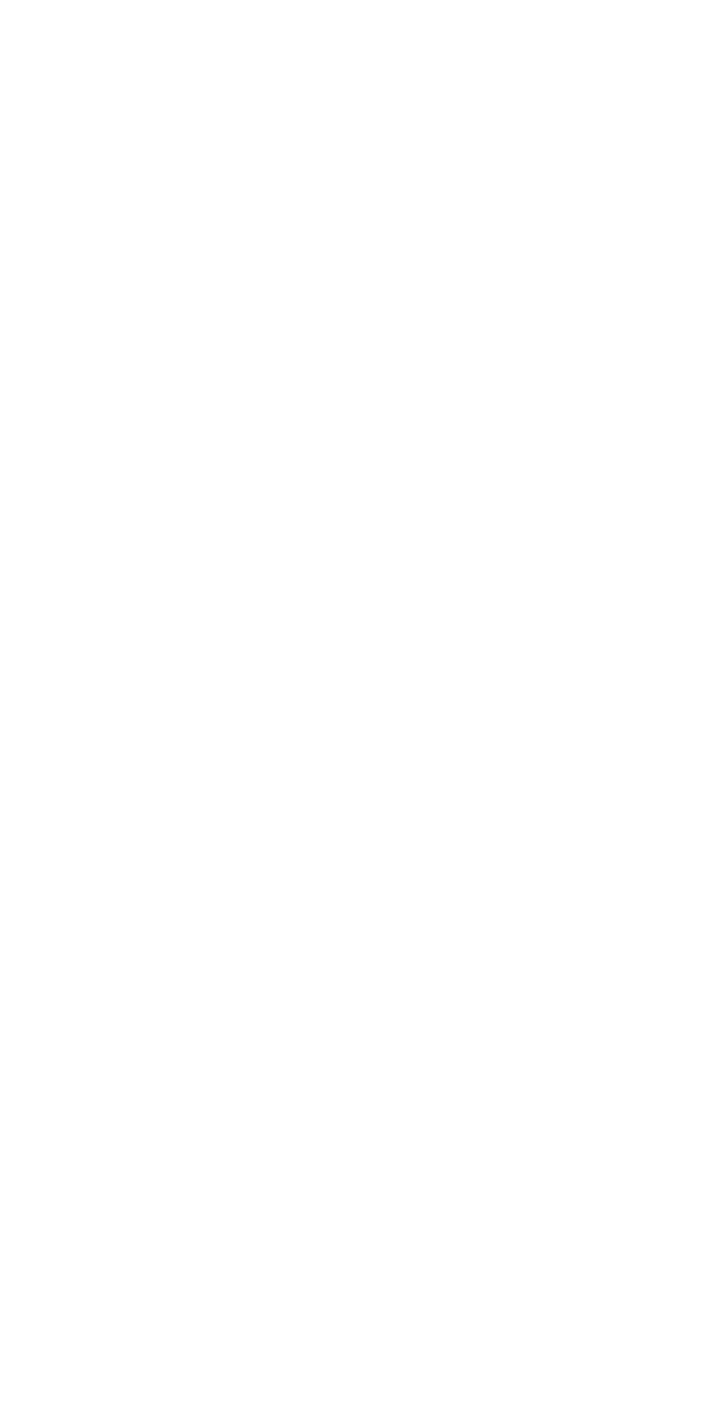
click at [704, 632] on html "Fees Third Term / 2024-2025 Vivian Ekwuno omanukwuev@gmail.com Dashboard Staff …" at bounding box center [352, 704] width 704 height 1409
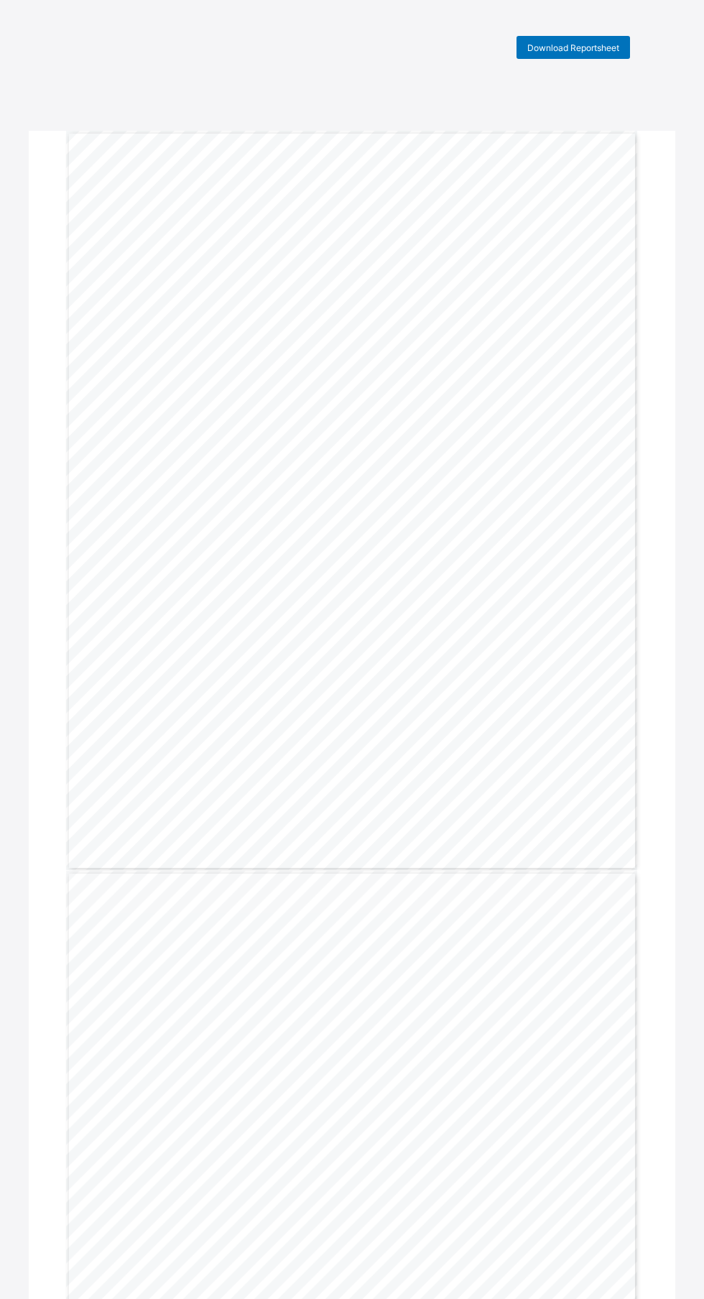
click at [598, 40] on div "Download Reportsheet" at bounding box center [574, 47] width 114 height 23
click at [585, 52] on span "Download Reportsheet" at bounding box center [574, 47] width 92 height 11
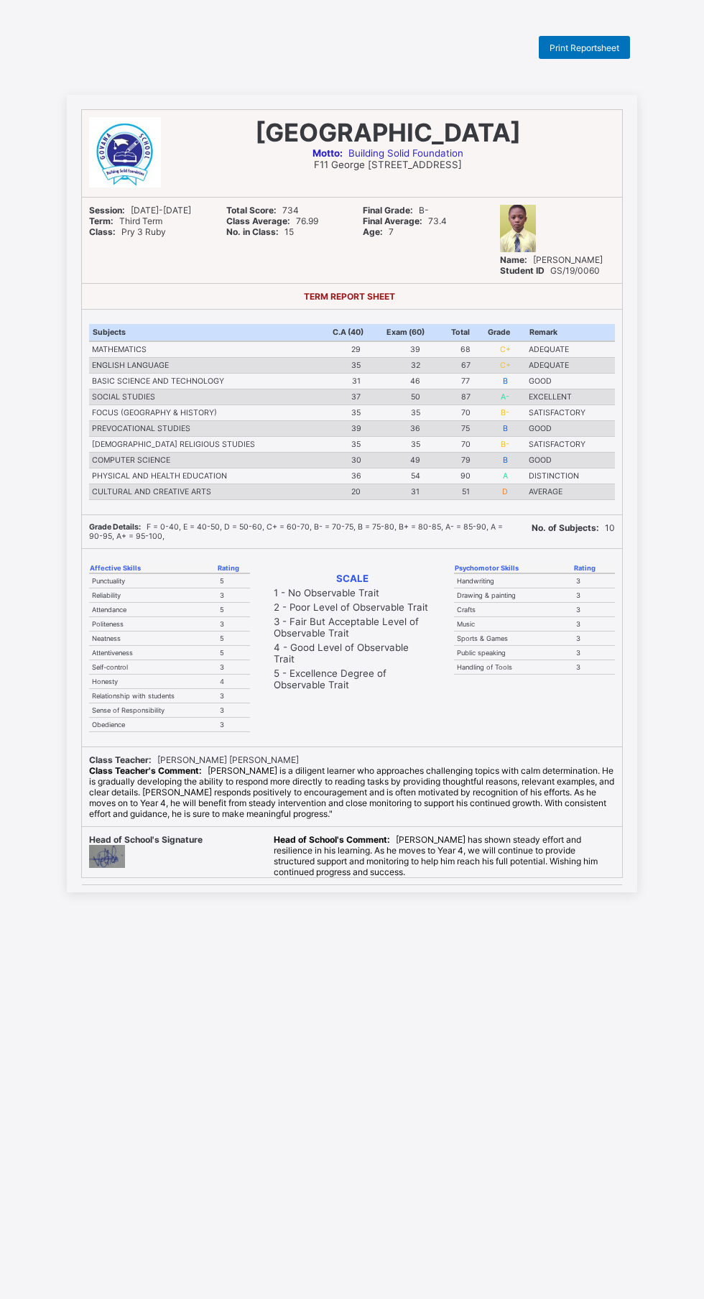
click at [584, 55] on div "Print Reportsheet" at bounding box center [584, 47] width 91 height 23
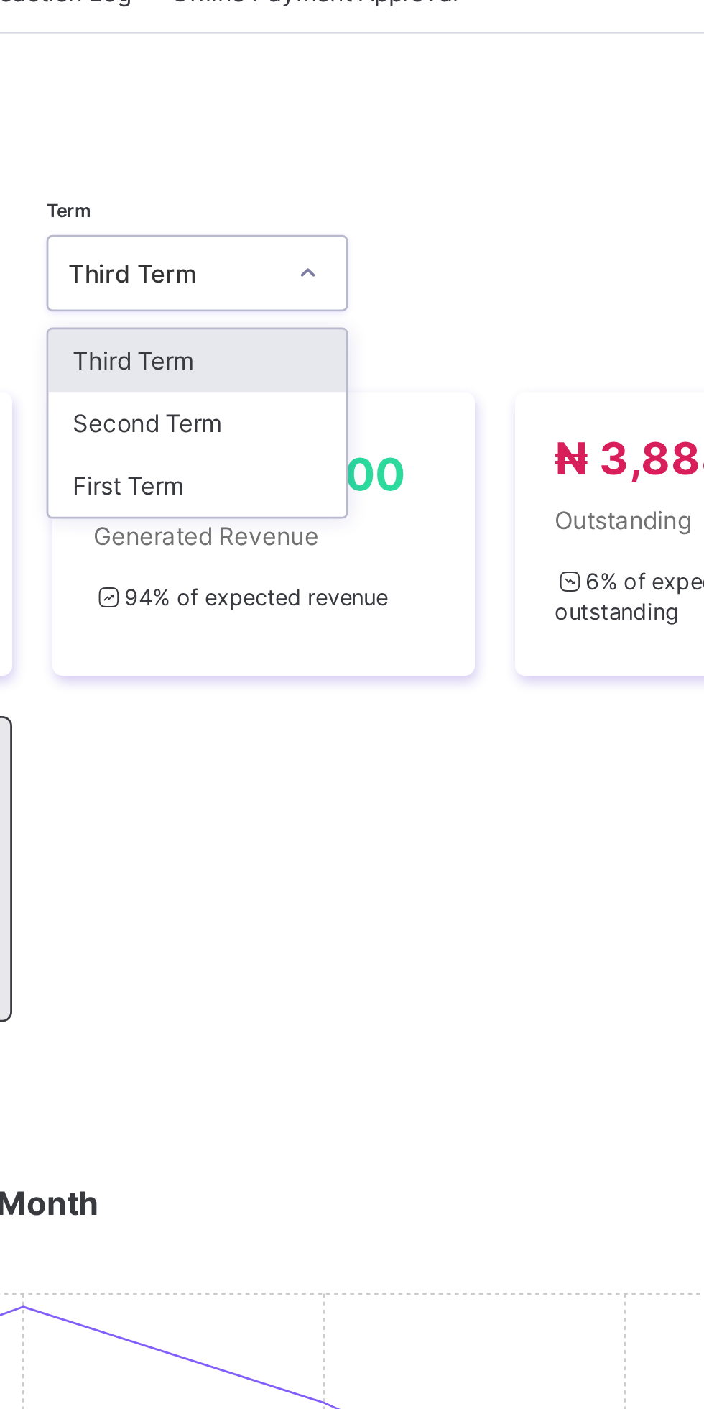
click at [391, 291] on div "First Term" at bounding box center [414, 284] width 106 height 22
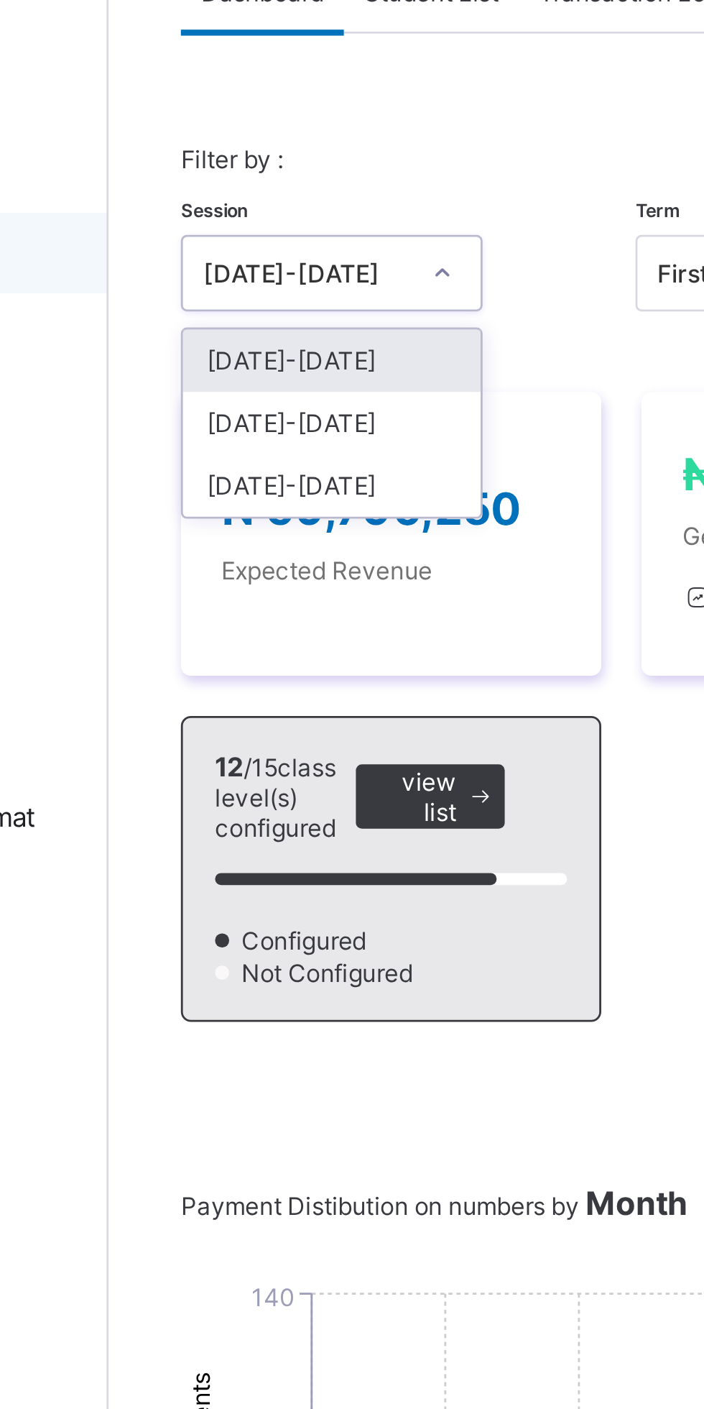
click at [221, 246] on div "[DATE]-[DATE]" at bounding box center [252, 240] width 106 height 22
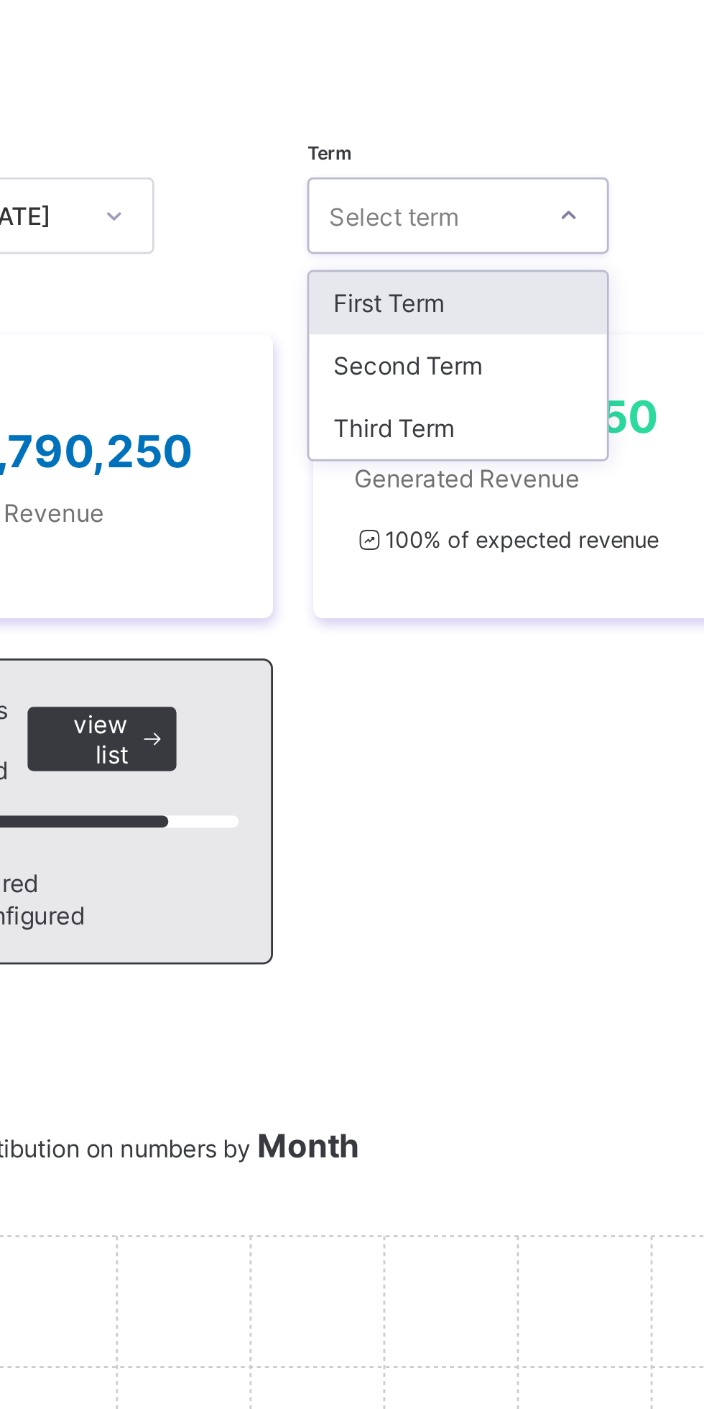
click at [380, 247] on div "First Term" at bounding box center [414, 240] width 106 height 22
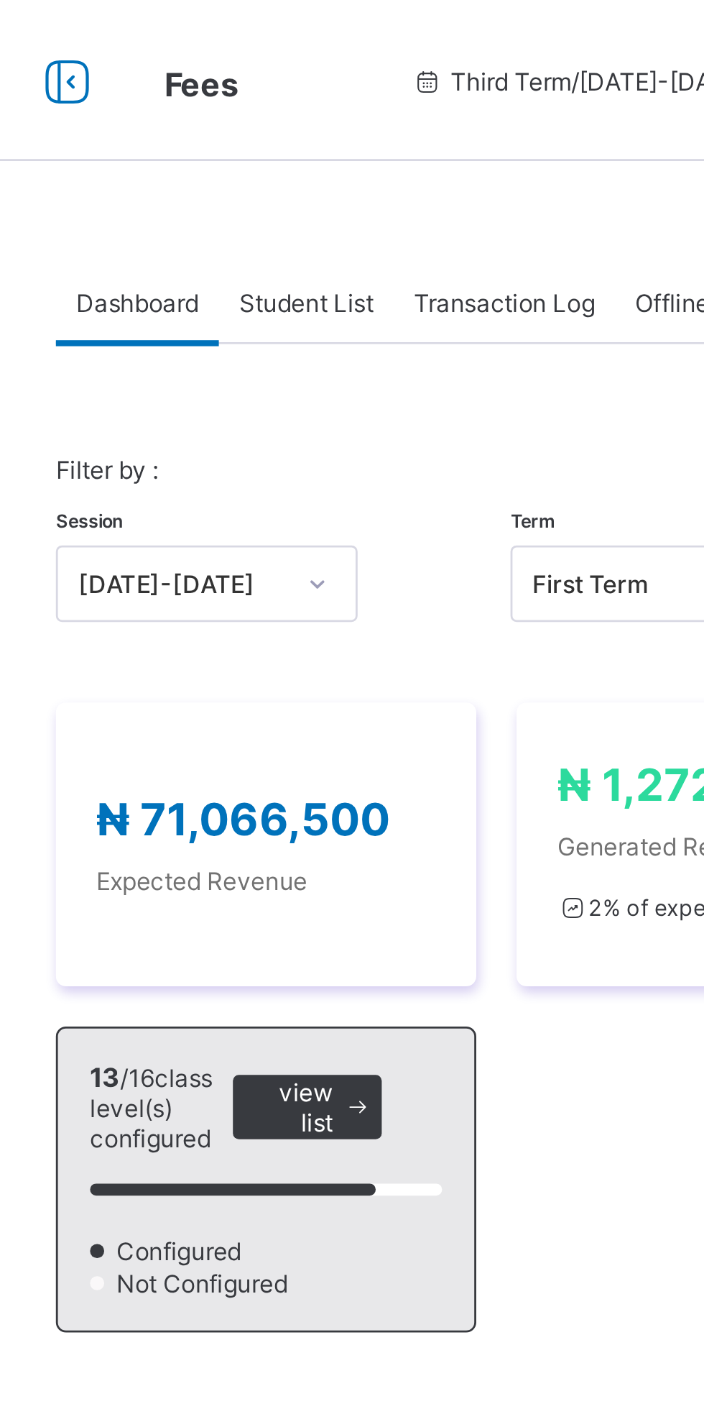
click at [279, 111] on span "Student List" at bounding box center [288, 108] width 48 height 11
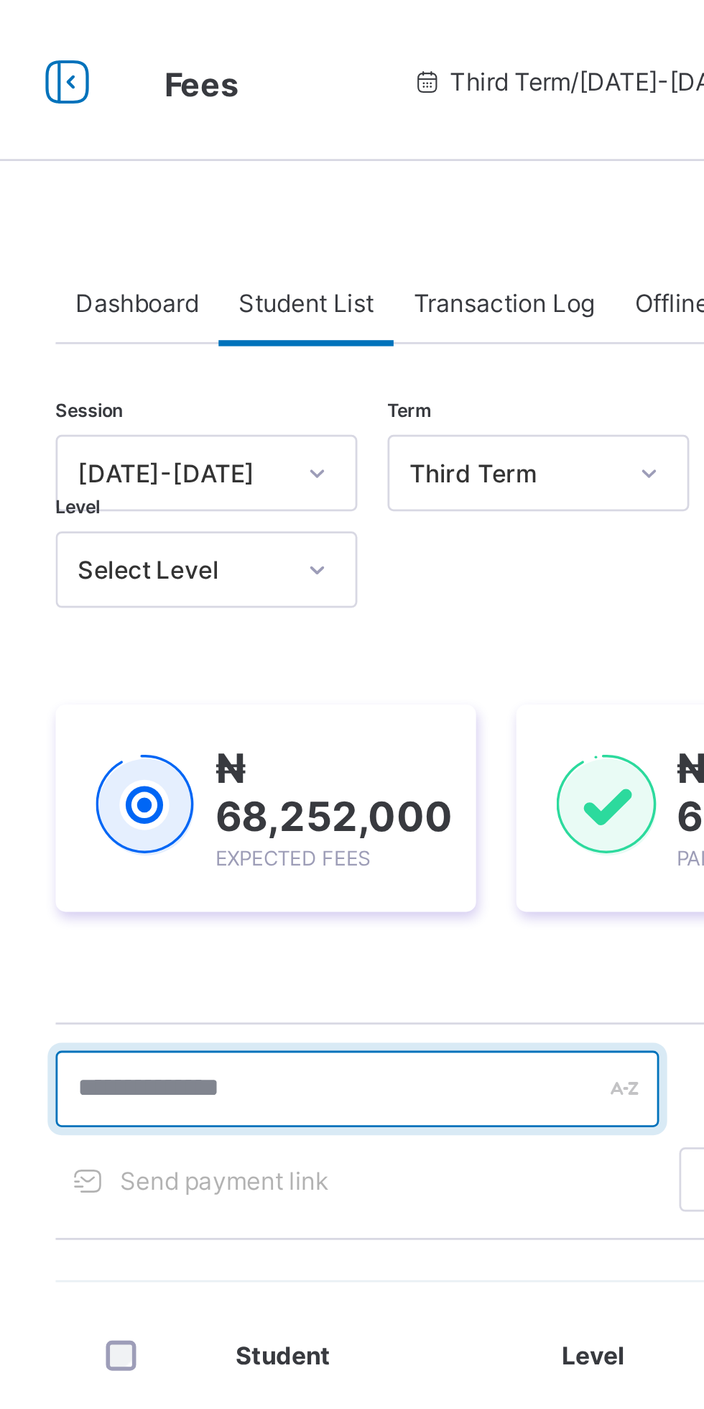
click at [296, 386] on input "text" at bounding box center [306, 388] width 216 height 27
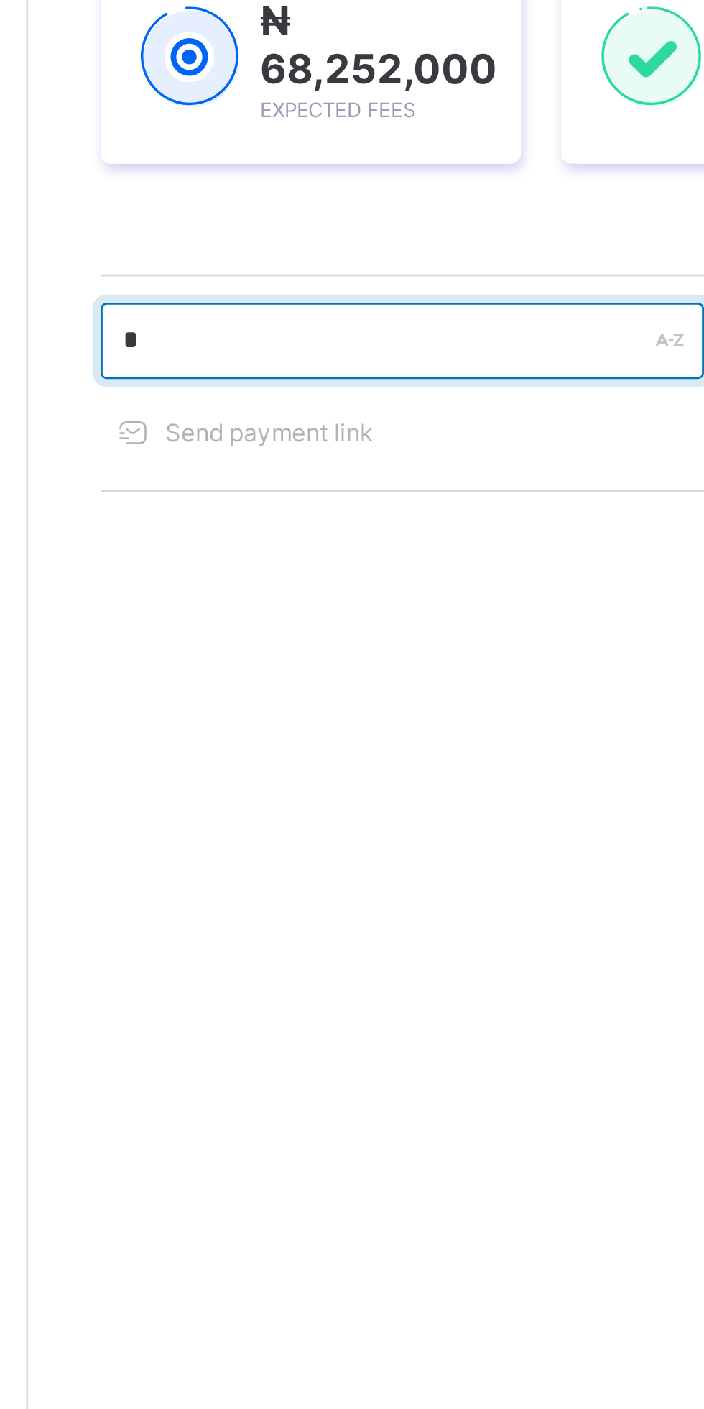
type input "*******"
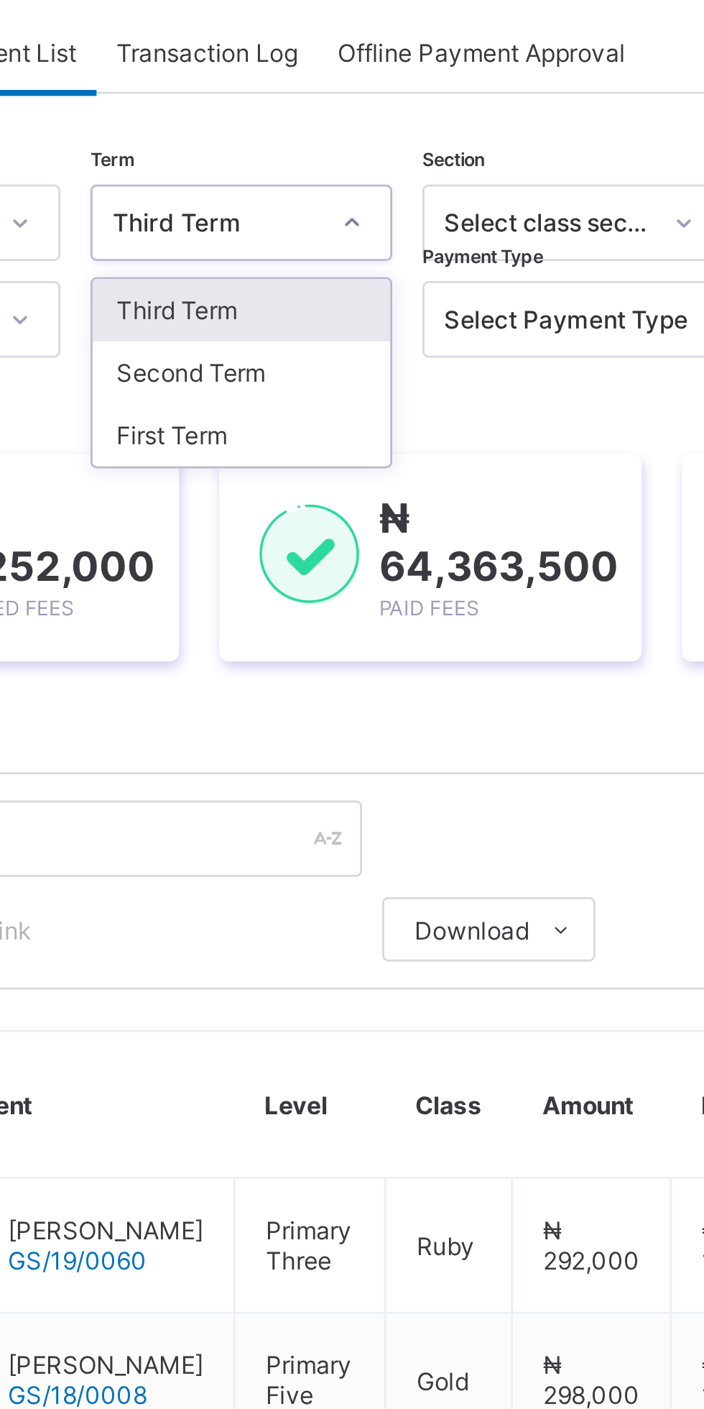
click at [351, 244] on div "First Term" at bounding box center [371, 245] width 106 height 22
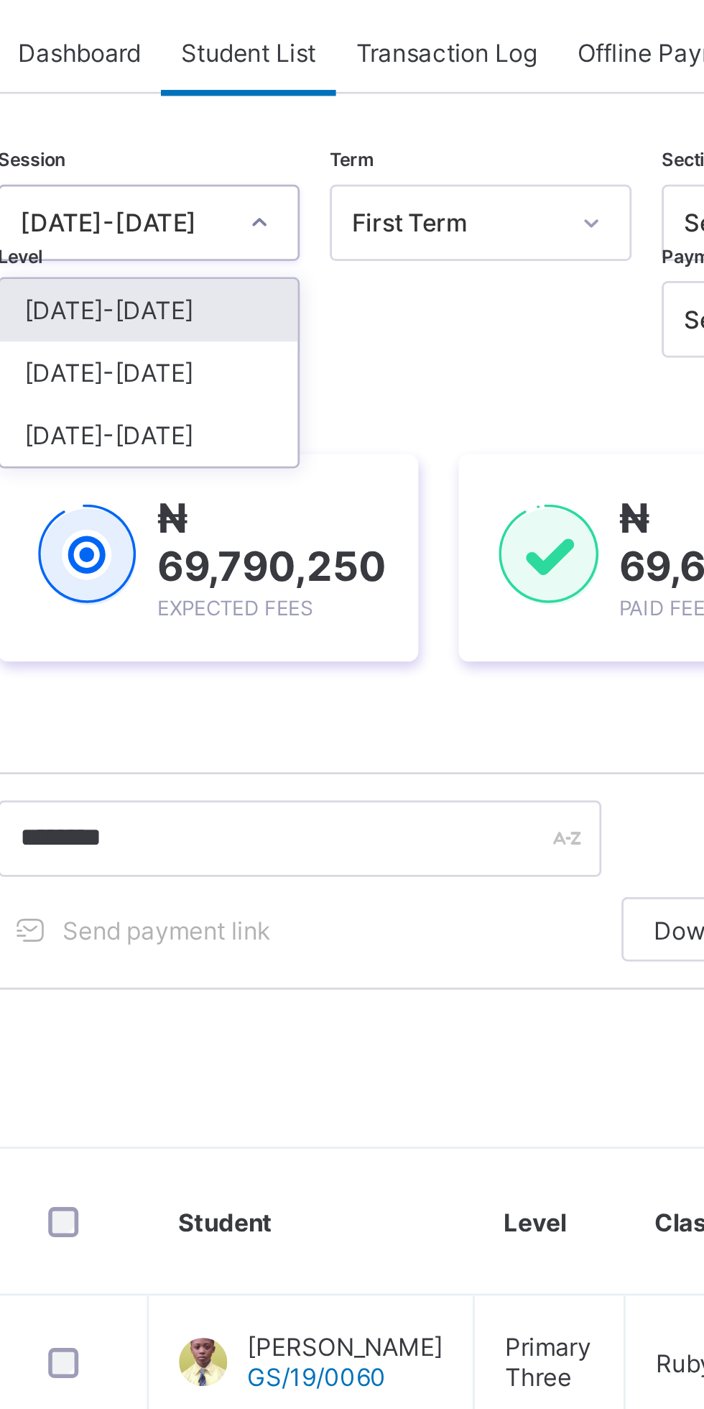
click at [236, 198] on div "[DATE]-[DATE]" at bounding box center [252, 200] width 106 height 22
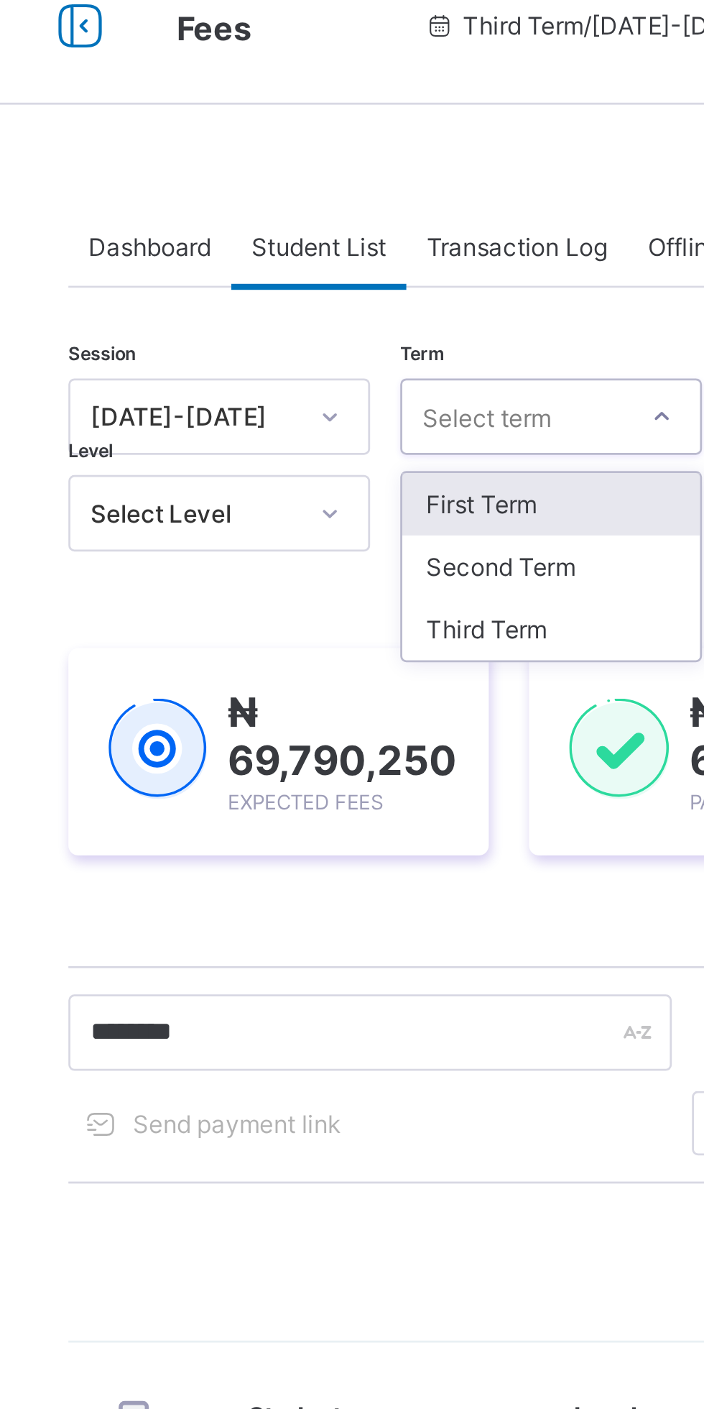
click at [338, 200] on div "First Term" at bounding box center [371, 200] width 106 height 22
